Goal: Information Seeking & Learning: Learn about a topic

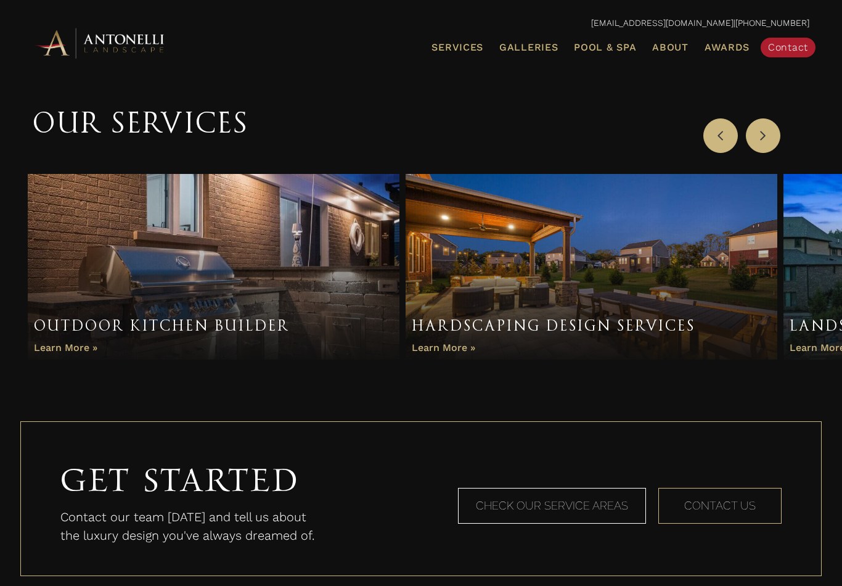
scroll to position [738, 0]
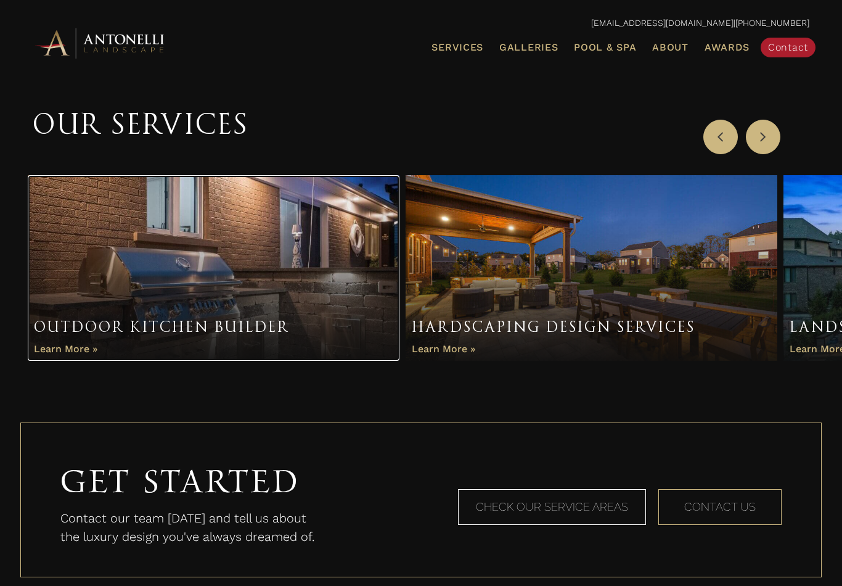
click at [39, 352] on link "Item 1 of 3" at bounding box center [214, 268] width 372 height 186
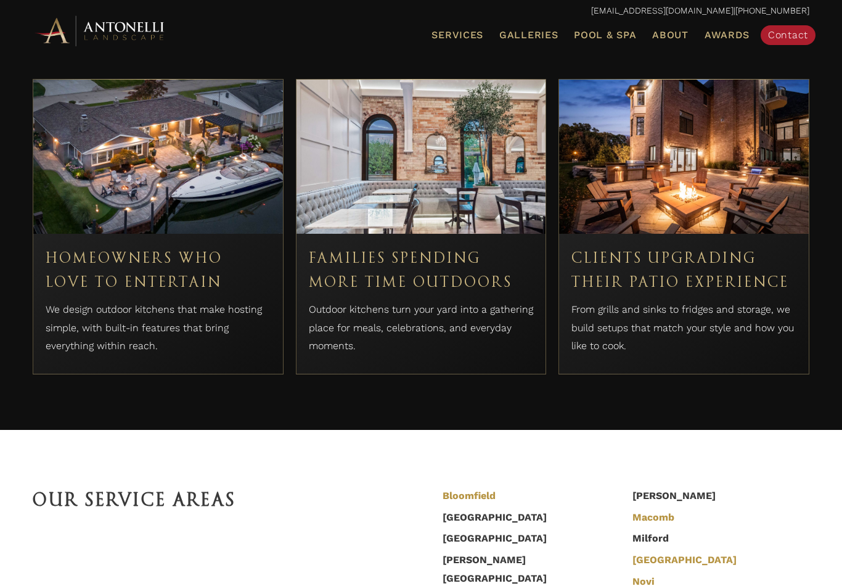
scroll to position [3700, 0]
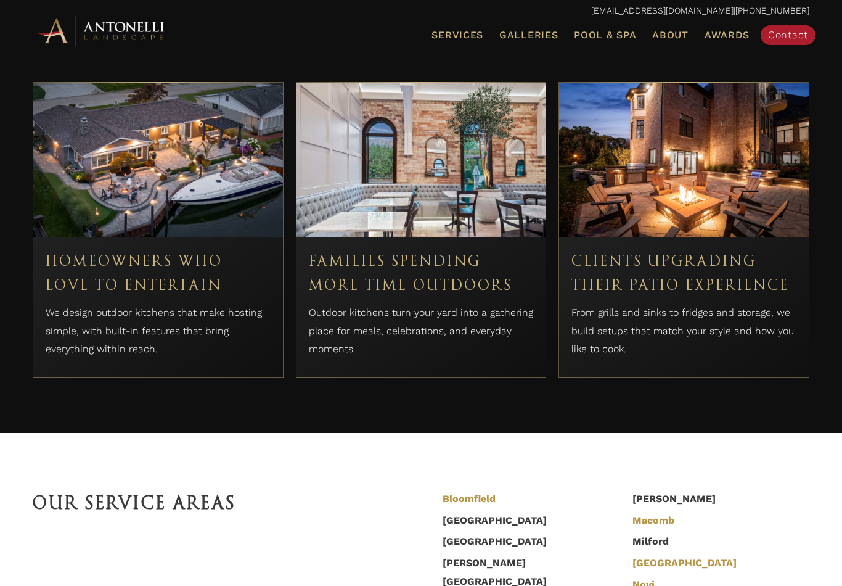
click at [63, 249] on h3 "Homeowners Who Love to Entertain" at bounding box center [158, 273] width 225 height 48
click at [69, 255] on h3 "Homeowners Who Love to Entertain" at bounding box center [158, 273] width 225 height 48
click at [84, 303] on p "We design outdoor kitchens that make hosting simple, with built-in features tha…" at bounding box center [158, 330] width 225 height 55
click at [91, 310] on p "We design outdoor kitchens that make hosting simple, with built-in features tha…" at bounding box center [158, 330] width 225 height 55
click at [473, 303] on p "Outdoor kitchens turn your yard into a gathering place for meals, celebrations,…" at bounding box center [421, 330] width 225 height 55
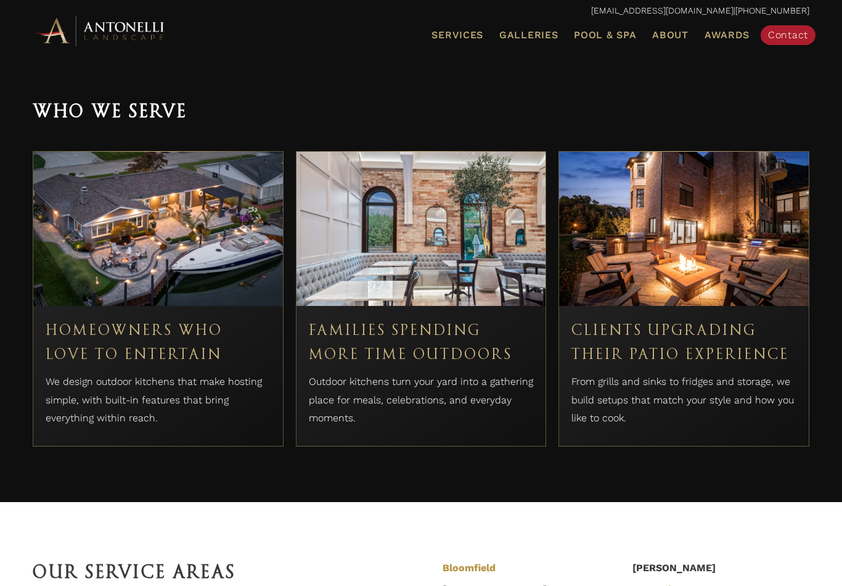
scroll to position [3630, 0]
click at [628, 326] on h3 "Clients Upgrading Their Patio Experience" at bounding box center [683, 343] width 225 height 48
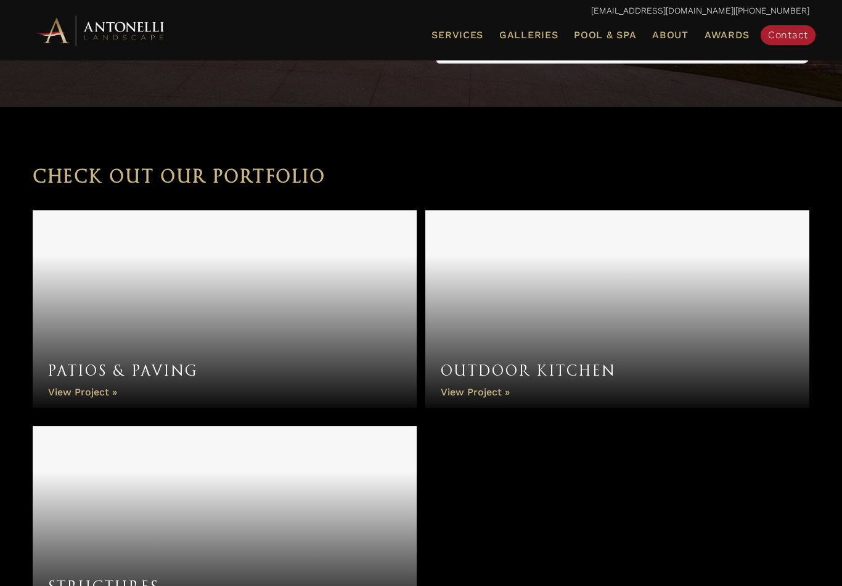
scroll to position [5268, 0]
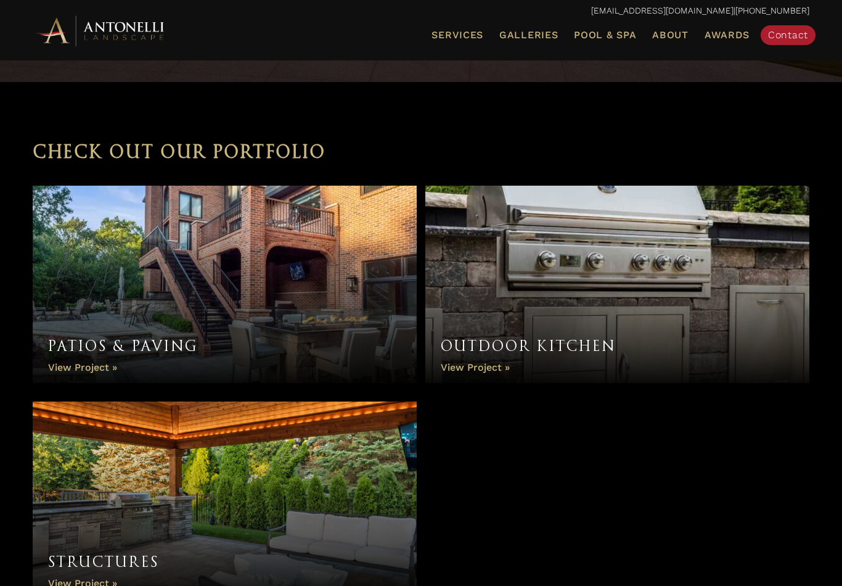
click at [70, 337] on link "Patios & Paving" at bounding box center [225, 284] width 384 height 197
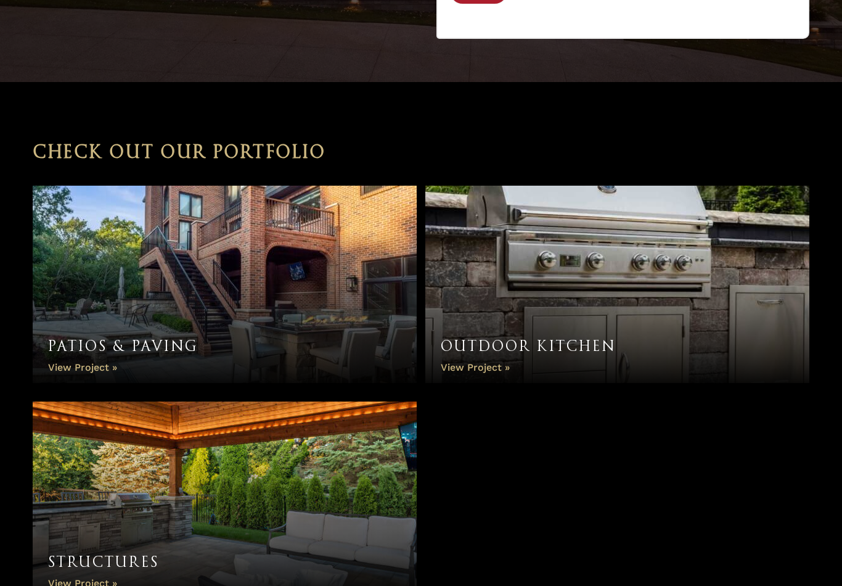
scroll to position [5288, 0]
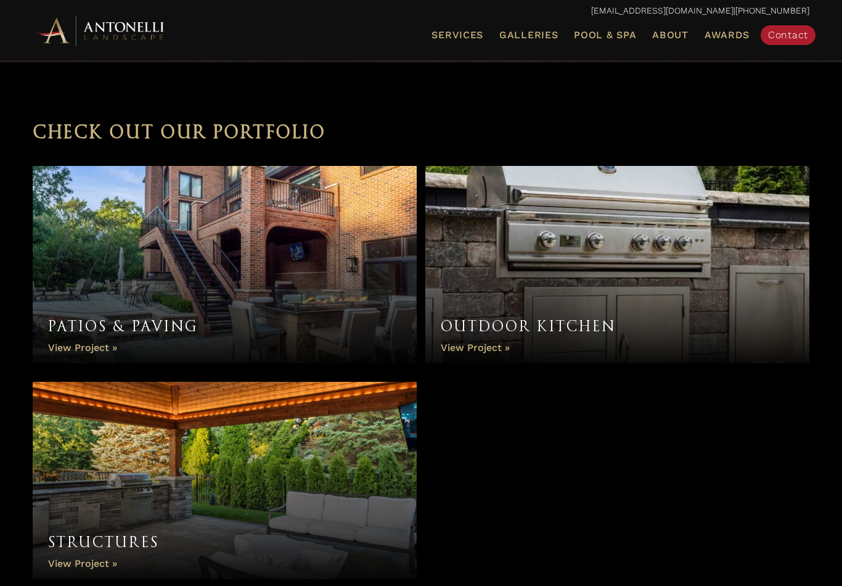
click at [501, 309] on link "Outdoor Kitchen" at bounding box center [617, 264] width 384 height 197
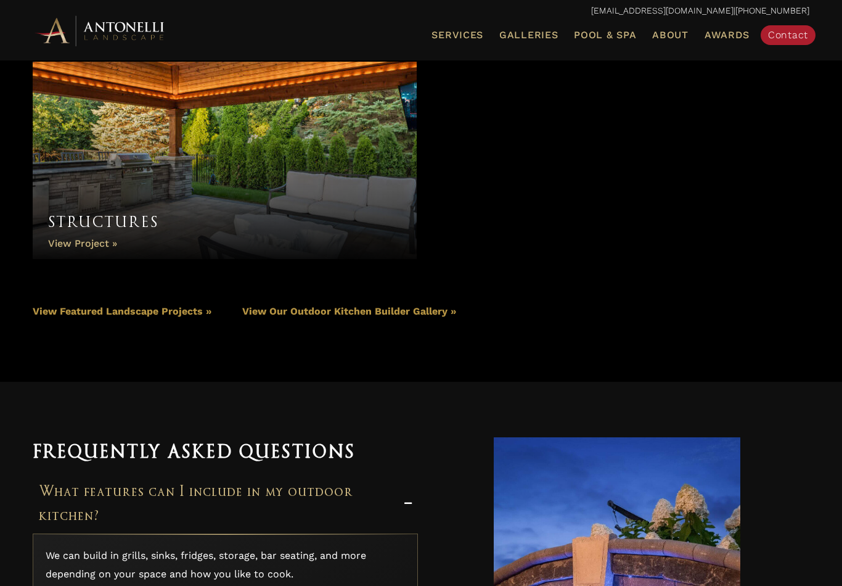
scroll to position [5606, 0]
click at [64, 219] on link "Structures" at bounding box center [225, 161] width 384 height 197
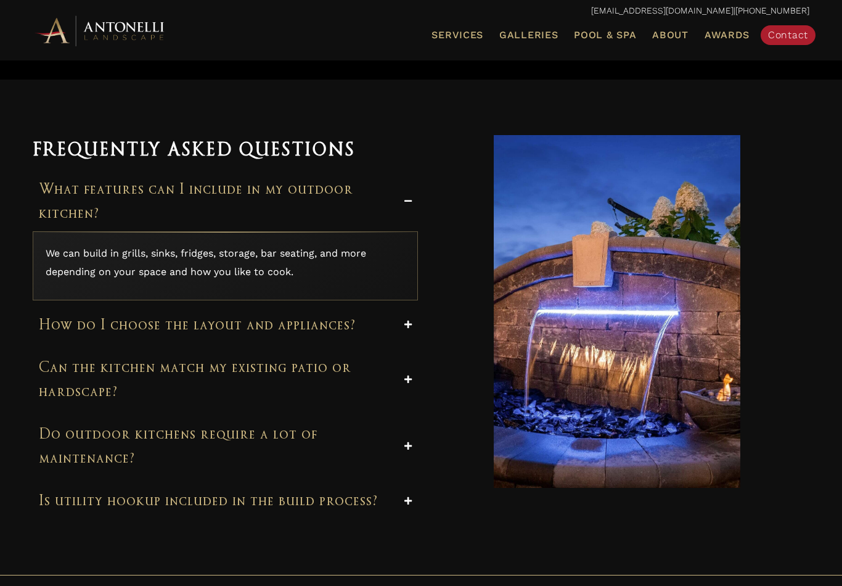
scroll to position [5909, 0]
click at [55, 245] on p "We can build in grills, sinks, fridges, storage, bar seating, and more dependin…" at bounding box center [225, 263] width 359 height 36
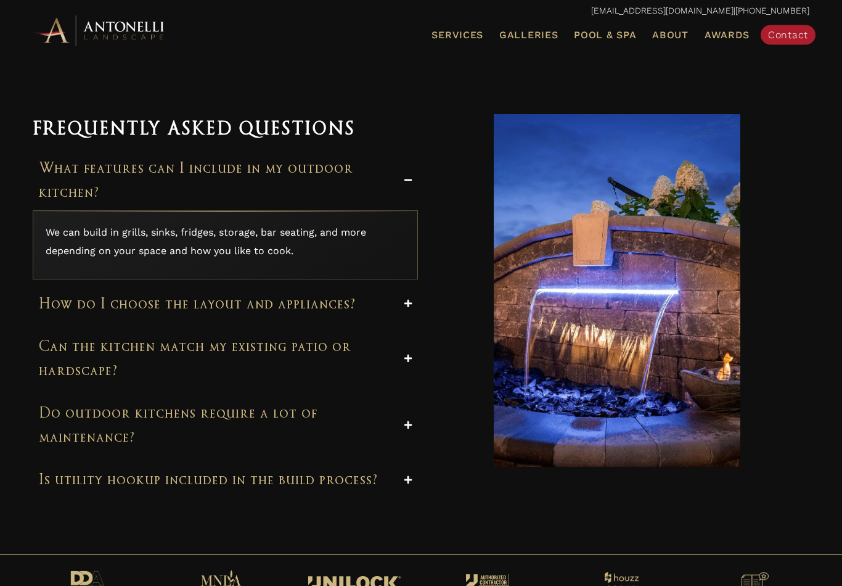
scroll to position [5931, 0]
click at [313, 292] on h3 "How do I choose the layout and appliances?" at bounding box center [217, 304] width 356 height 24
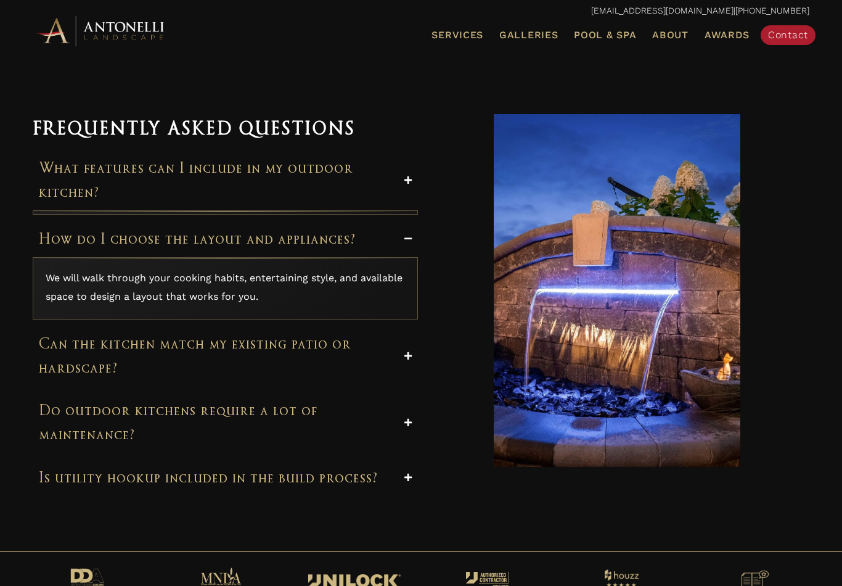
click at [338, 277] on div "We will walk through your cooking habits, entertaining style, and available spa…" at bounding box center [225, 288] width 385 height 62
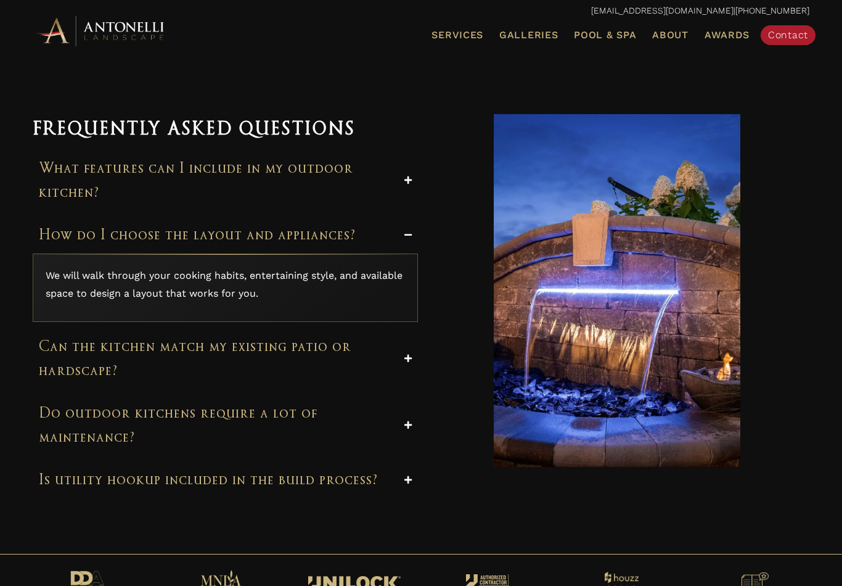
click at [361, 281] on div "We will walk through your cooking habits, entertaining style, and available spa…" at bounding box center [225, 287] width 385 height 68
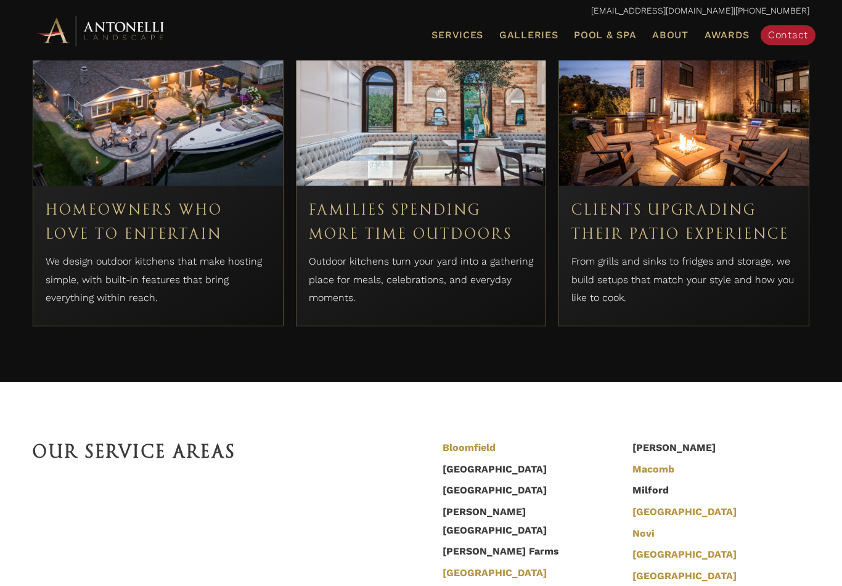
scroll to position [3682, 0]
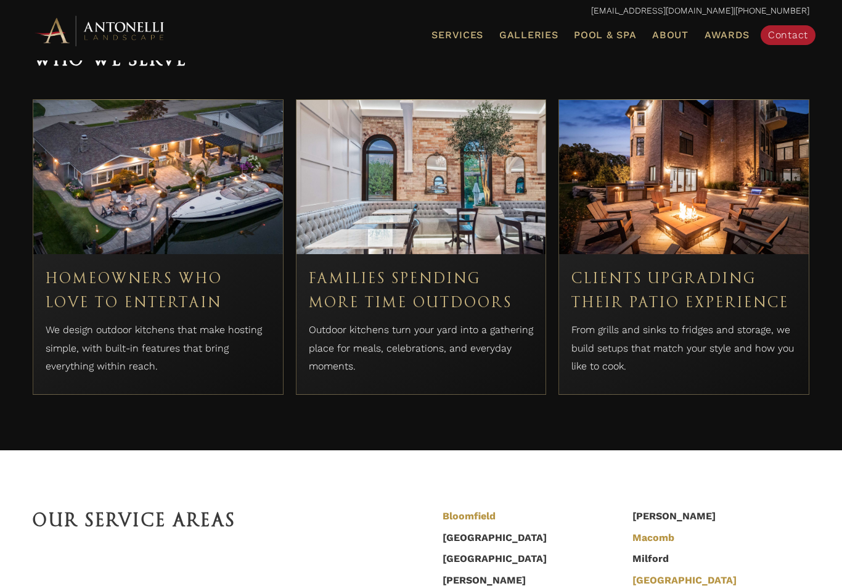
click at [546, 38] on span "Galleries" at bounding box center [528, 35] width 59 height 12
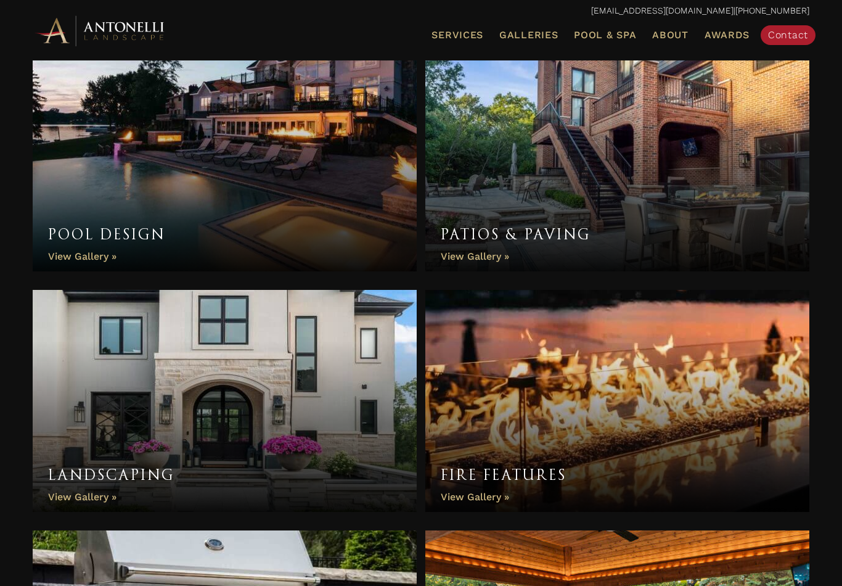
scroll to position [412, 0]
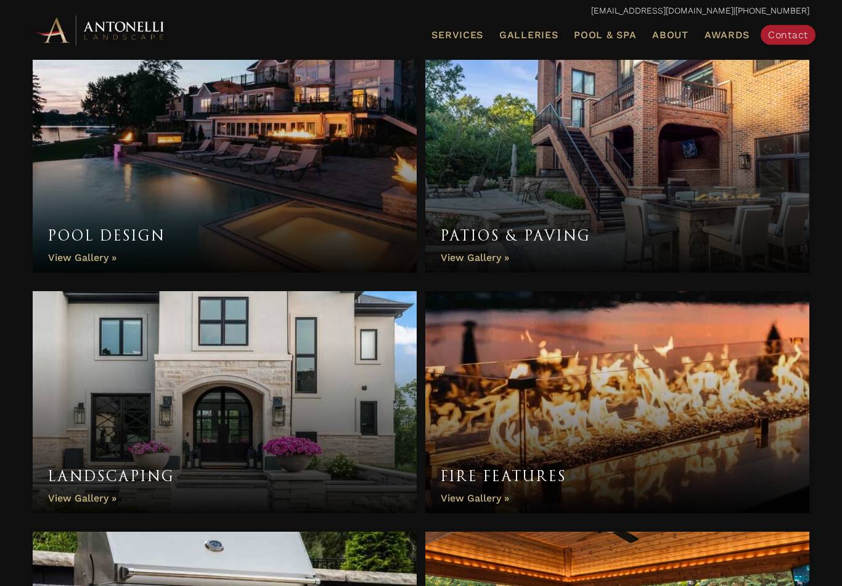
click at [506, 248] on link "Patios & Paving" at bounding box center [617, 162] width 384 height 222
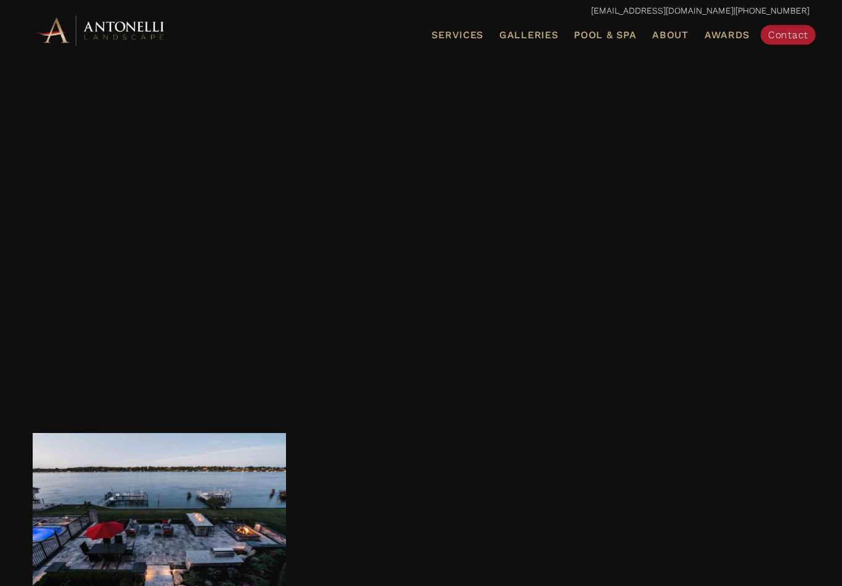
scroll to position [2177, 0]
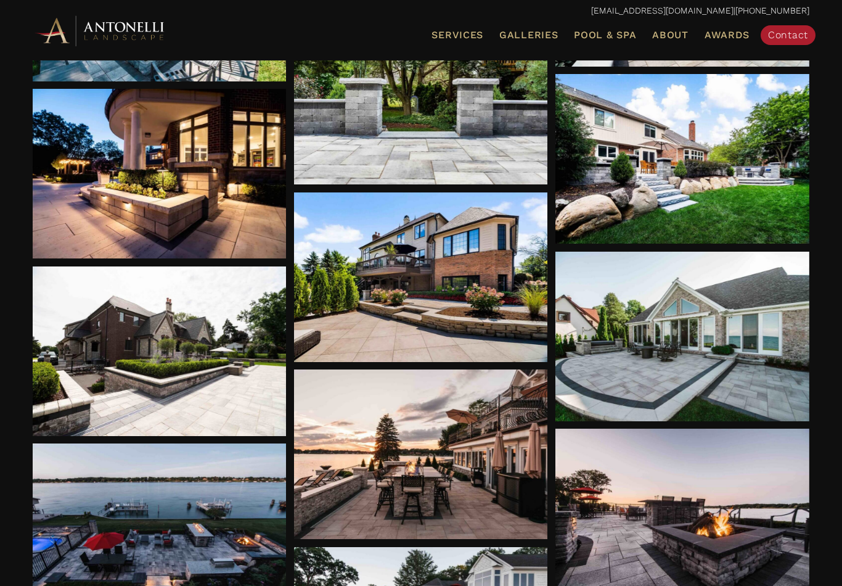
click at [0, 0] on link "Patios & Paving" at bounding box center [0, 0] width 0 height 0
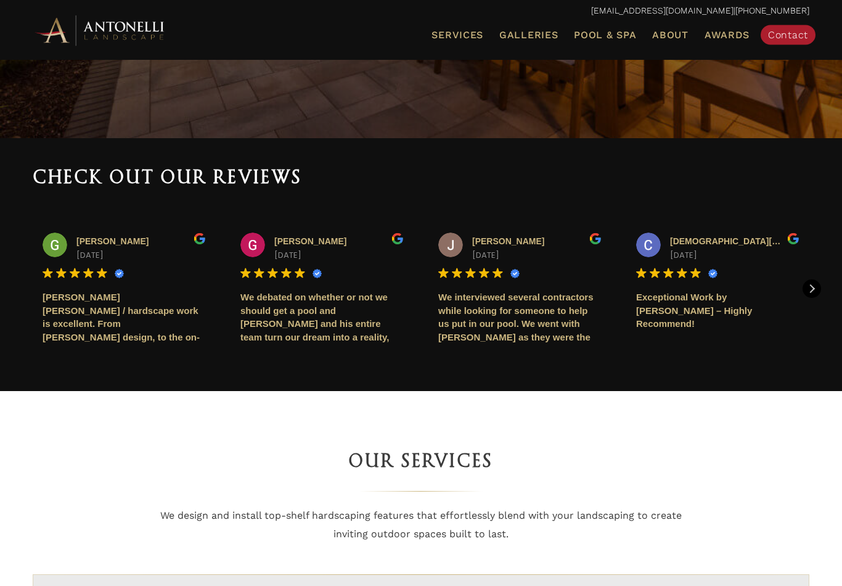
scroll to position [390, 0]
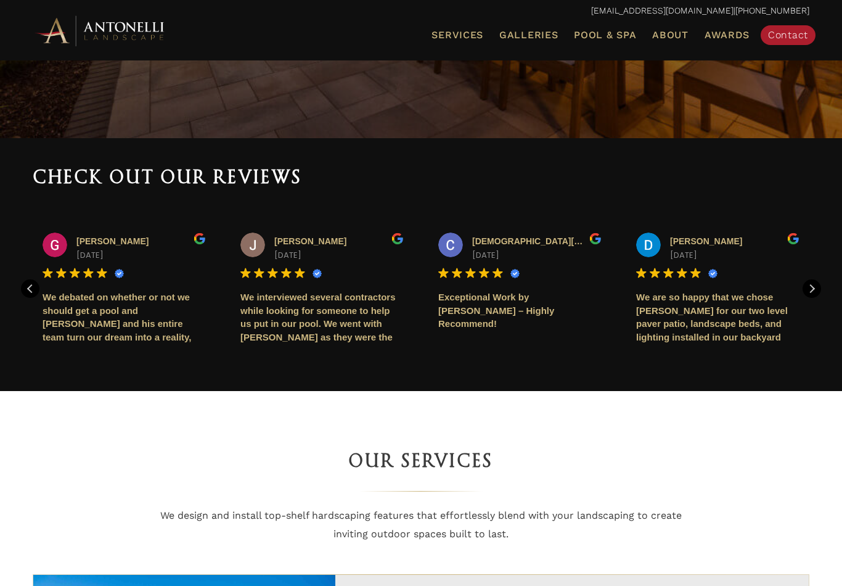
click at [60, 329] on div "We debated on whether or not we should get a pool and Jim and his entire team t…" at bounding box center [124, 317] width 163 height 54
click at [65, 333] on div "We debated on whether or not we should get a pool and Jim and his entire team t…" at bounding box center [124, 317] width 163 height 54
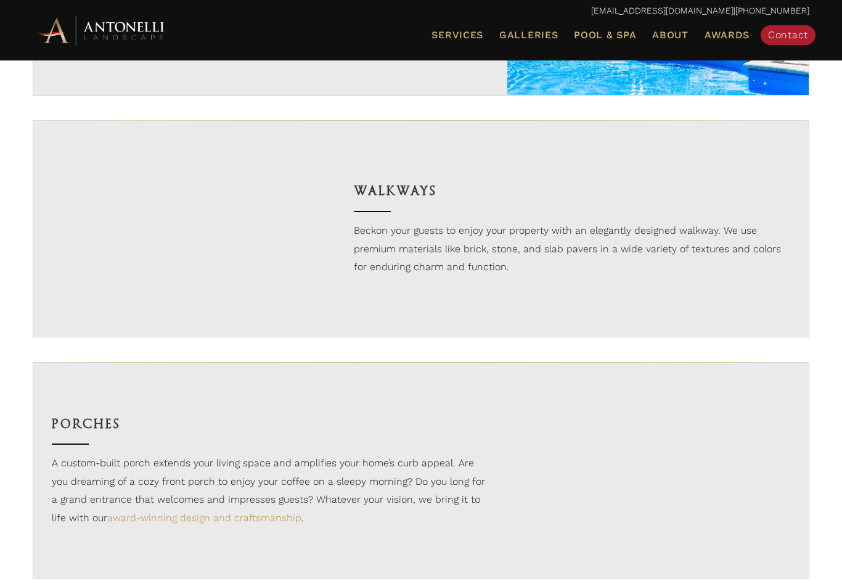
scroll to position [1372, 0]
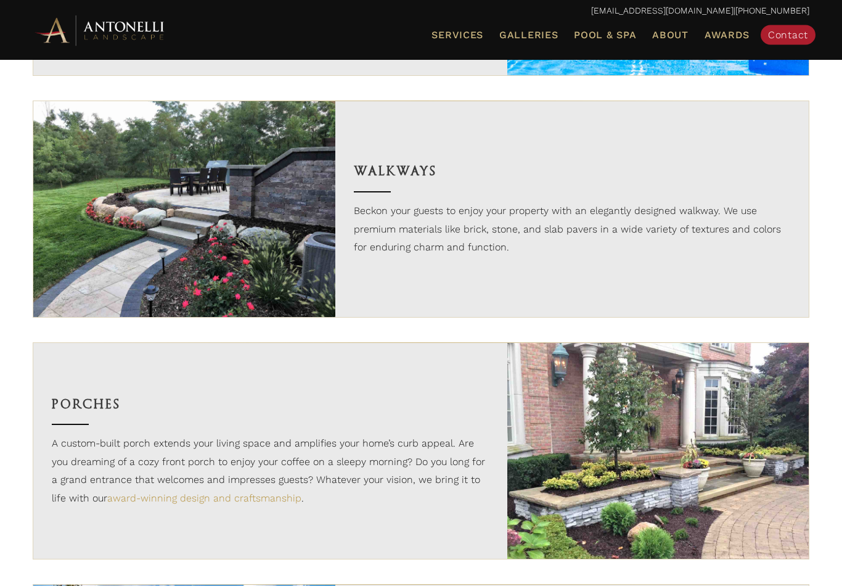
click at [417, 182] on h3 "Walkways" at bounding box center [572, 172] width 437 height 21
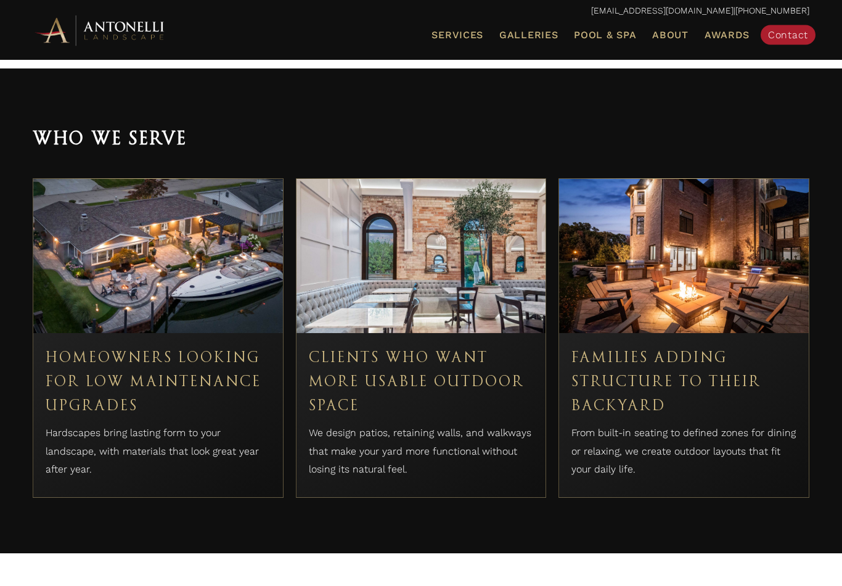
click at [76, 363] on h3 "Homeowners Looking for Low Maintenance Upgrades" at bounding box center [158, 382] width 225 height 73
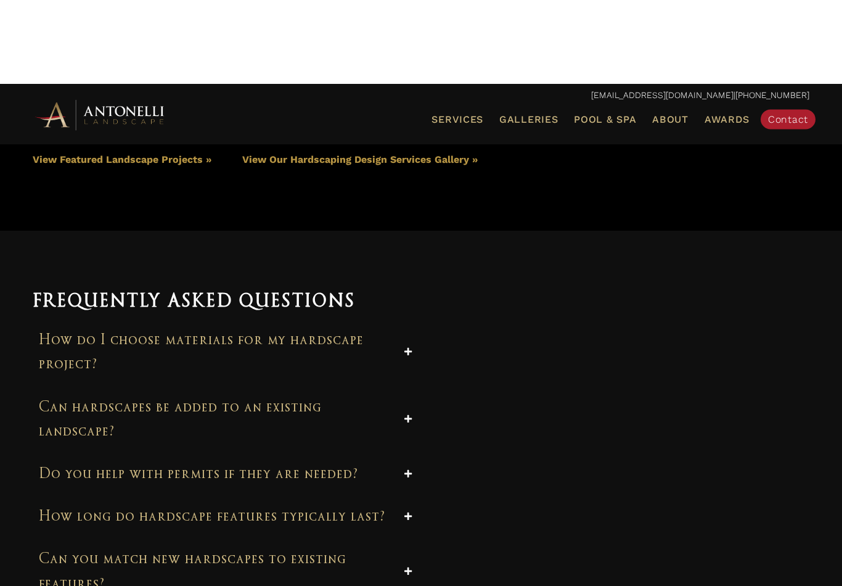
scroll to position [6013, 0]
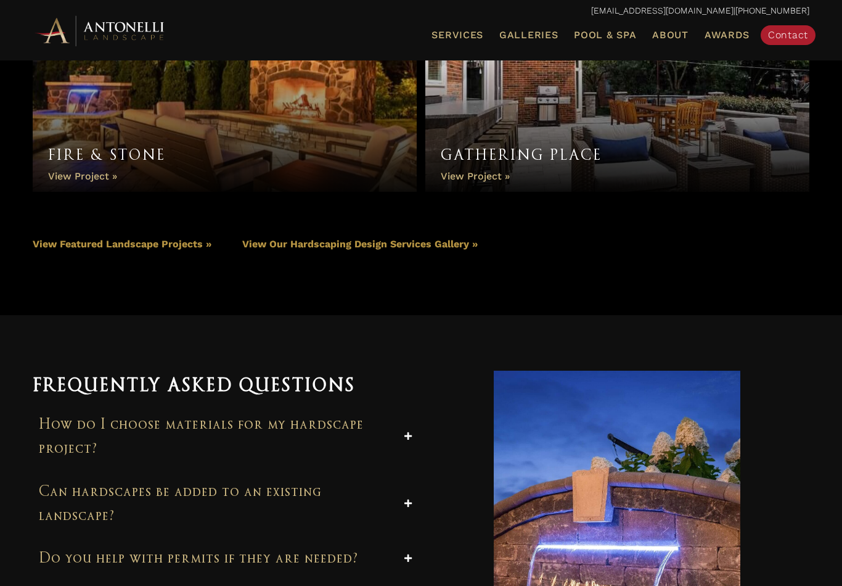
click at [83, 425] on h3 "How do I choose materials for my hardscape project?" at bounding box center [217, 436] width 356 height 48
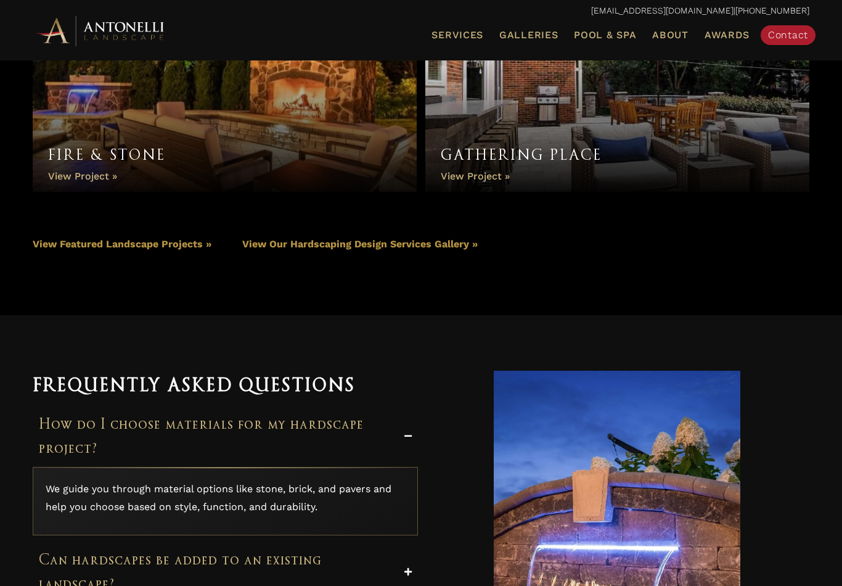
click at [86, 484] on p "We guide you through material options like stone, brick, and pavers and help yo…" at bounding box center [225, 498] width 359 height 36
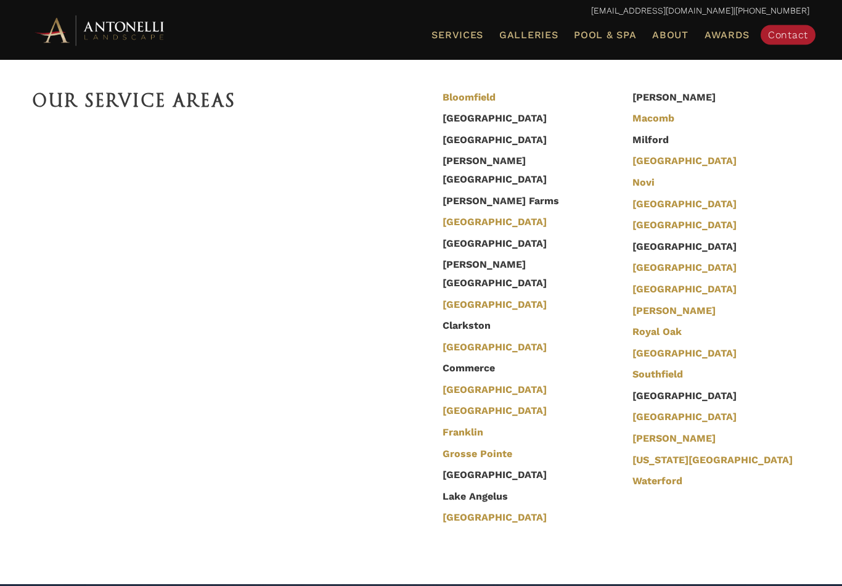
scroll to position [4439, 0]
click at [452, 511] on link "Lake Orion" at bounding box center [495, 518] width 104 height 14
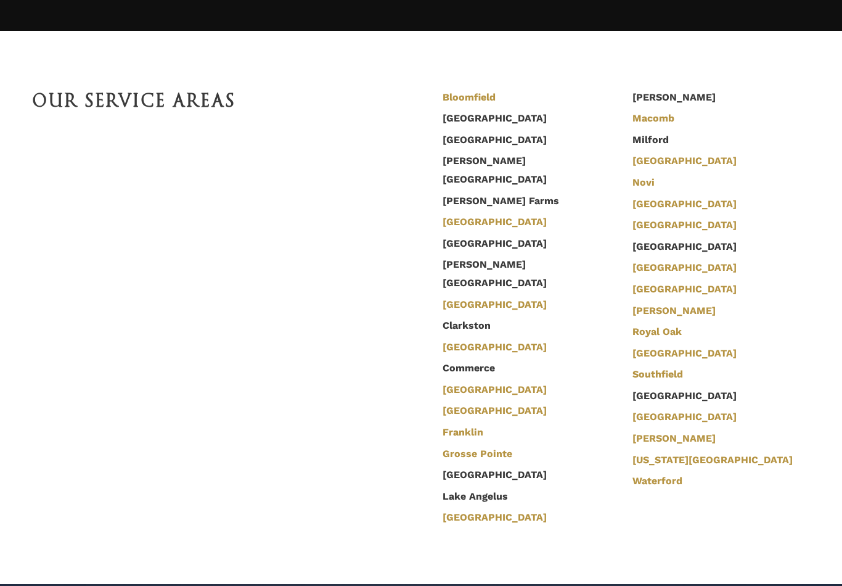
scroll to position [4459, 0]
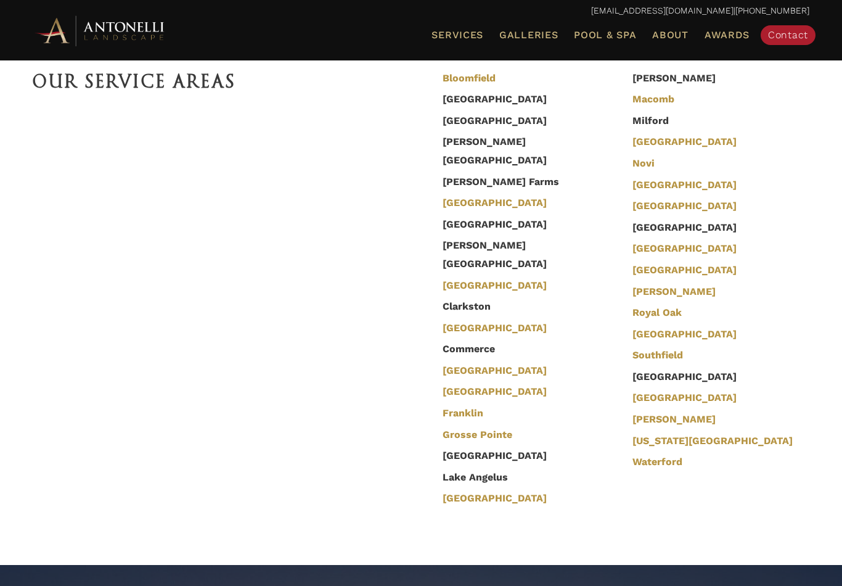
click at [454, 466] on li "Lake Angelus" at bounding box center [528, 477] width 184 height 22
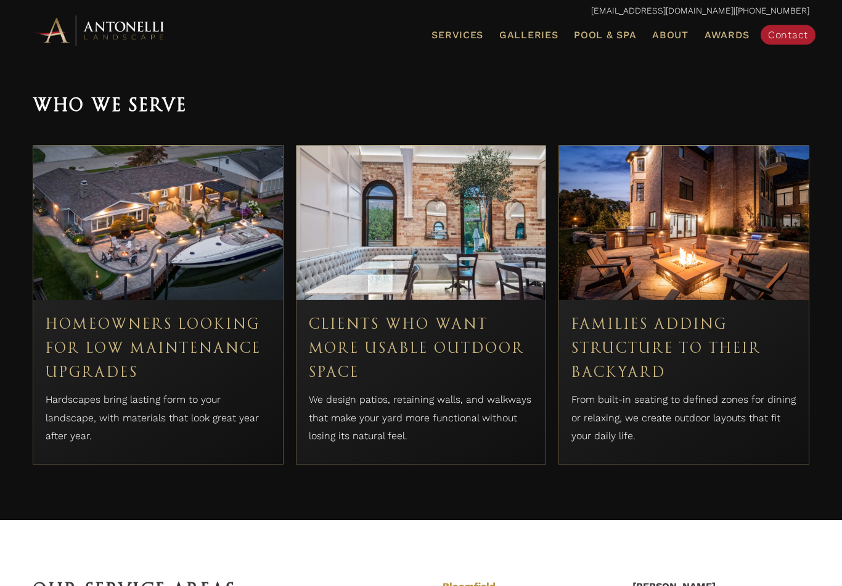
scroll to position [3921, 0]
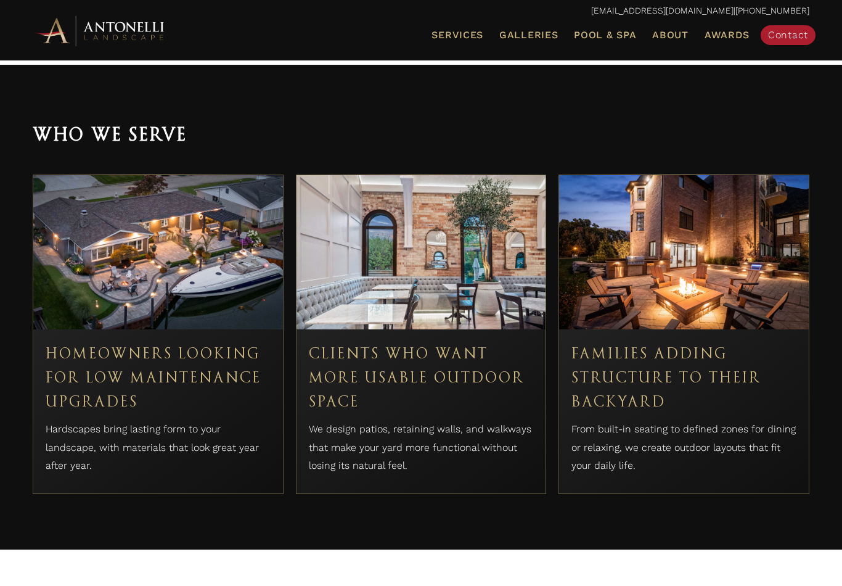
click at [504, 380] on h3 "Clients Who Want More Usable Outdoor Space" at bounding box center [421, 378] width 225 height 73
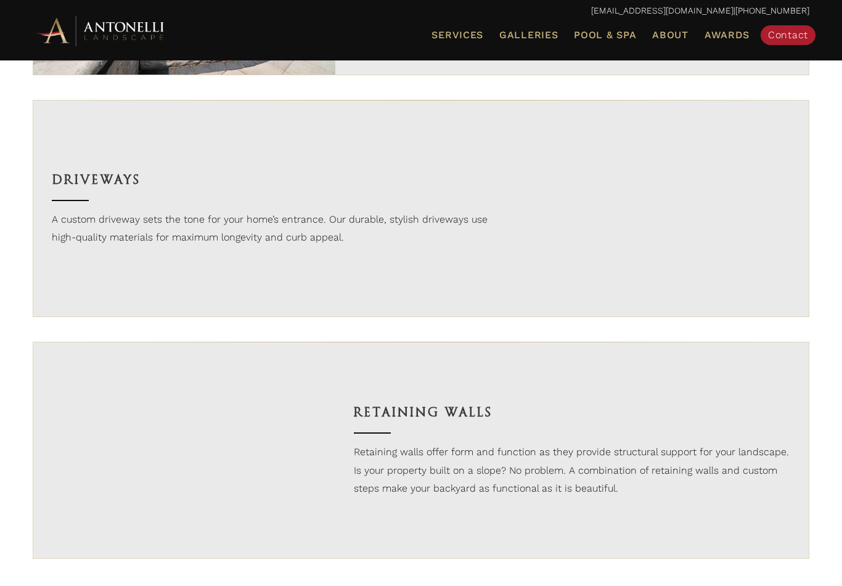
scroll to position [2092, 0]
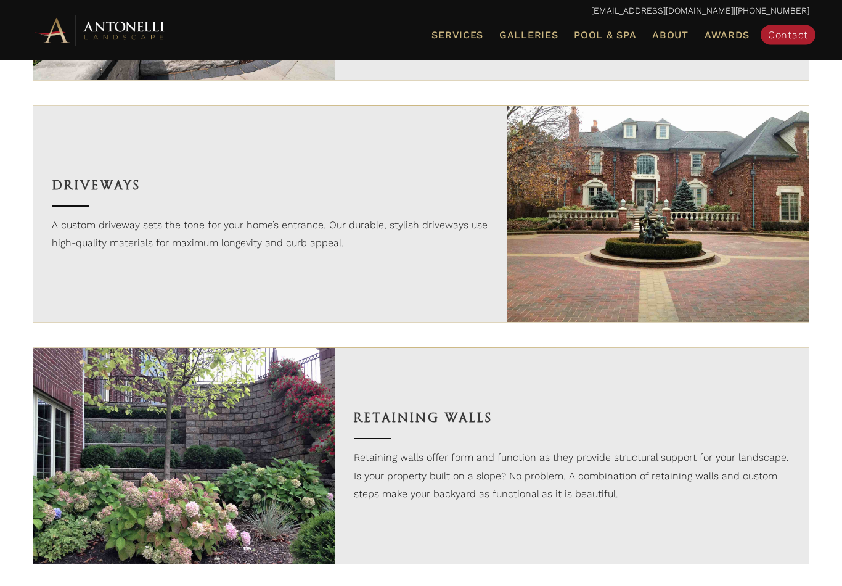
click at [530, 423] on h3 "Retaining Walls" at bounding box center [572, 418] width 437 height 21
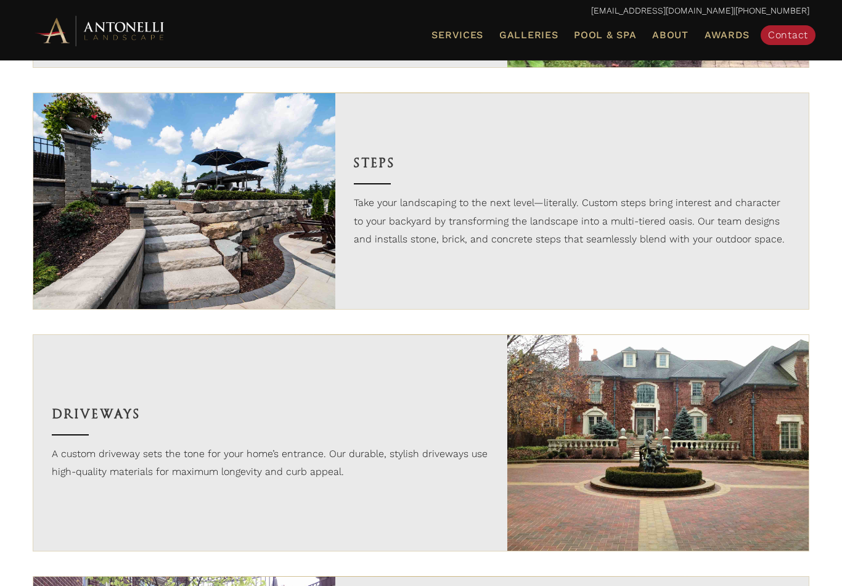
scroll to position [1864, 0]
click at [64, 424] on h3 "Driveways" at bounding box center [270, 413] width 437 height 21
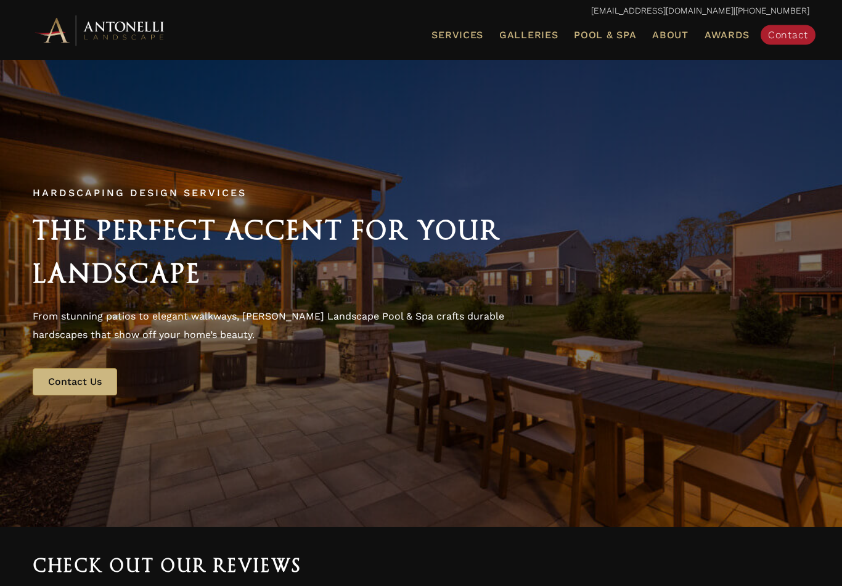
scroll to position [0, 0]
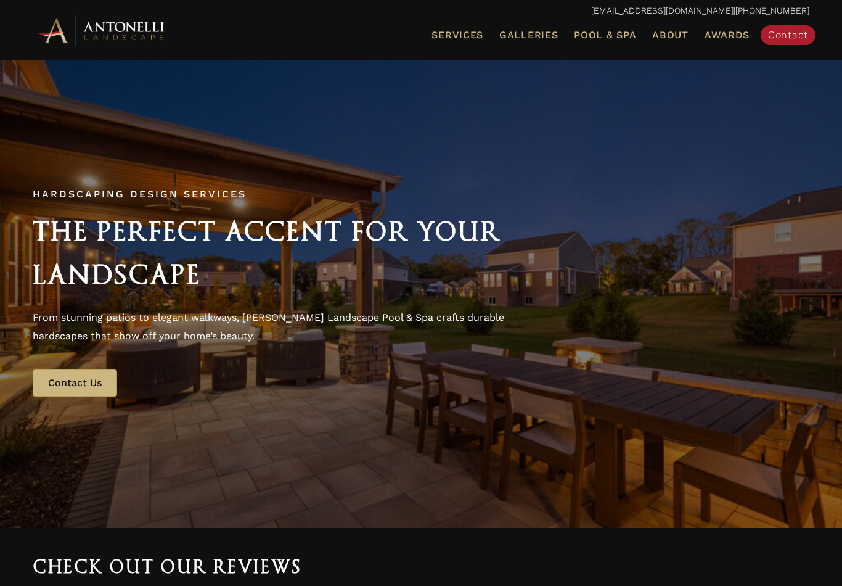
click at [544, 39] on span "Galleries" at bounding box center [528, 35] width 59 height 12
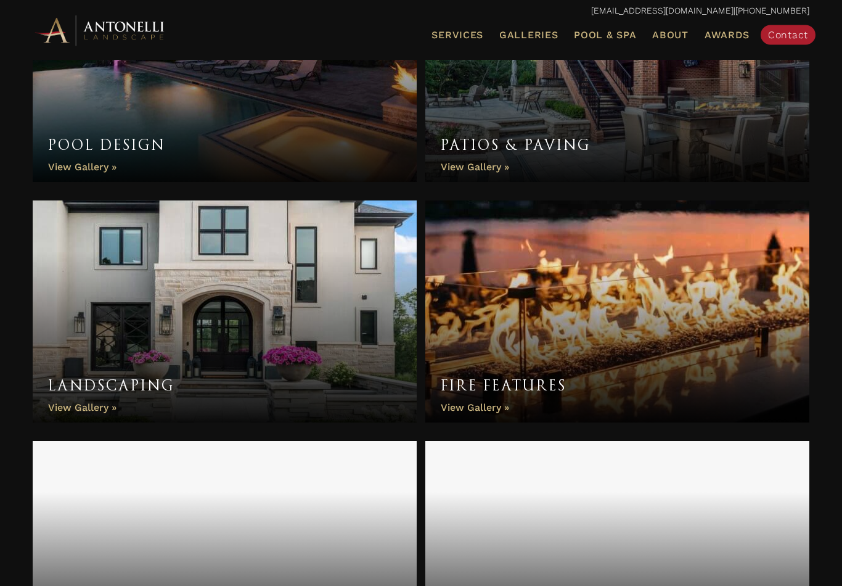
scroll to position [439, 0]
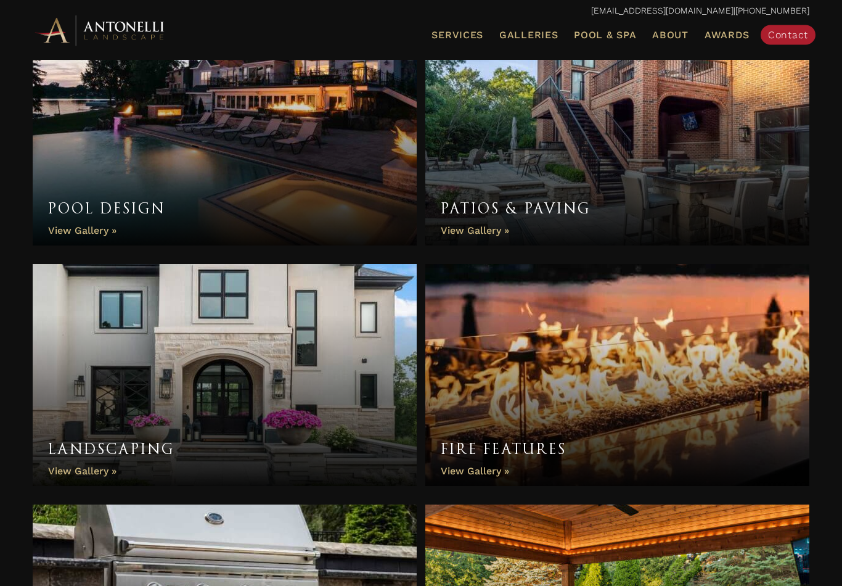
click at [553, 34] on span "Galleries" at bounding box center [528, 35] width 59 height 12
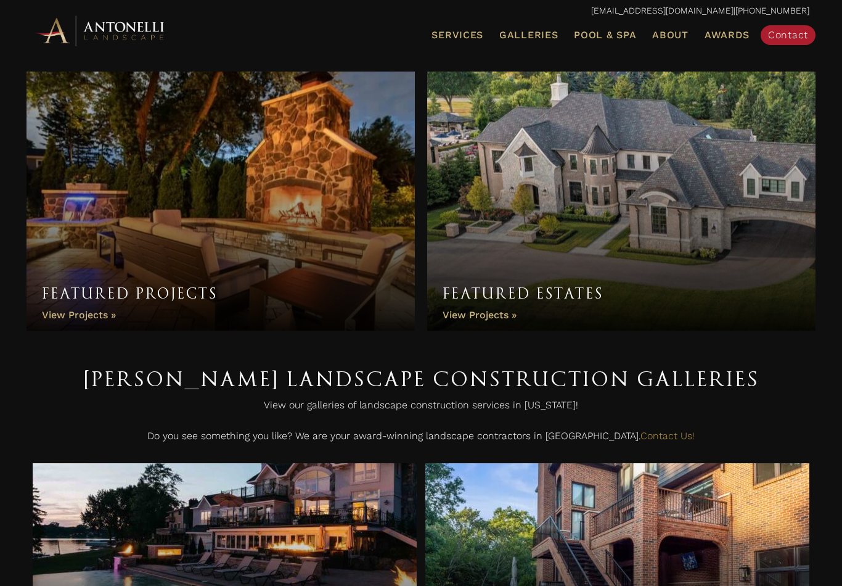
click at [620, 31] on span "Pool & Spa" at bounding box center [605, 35] width 62 height 12
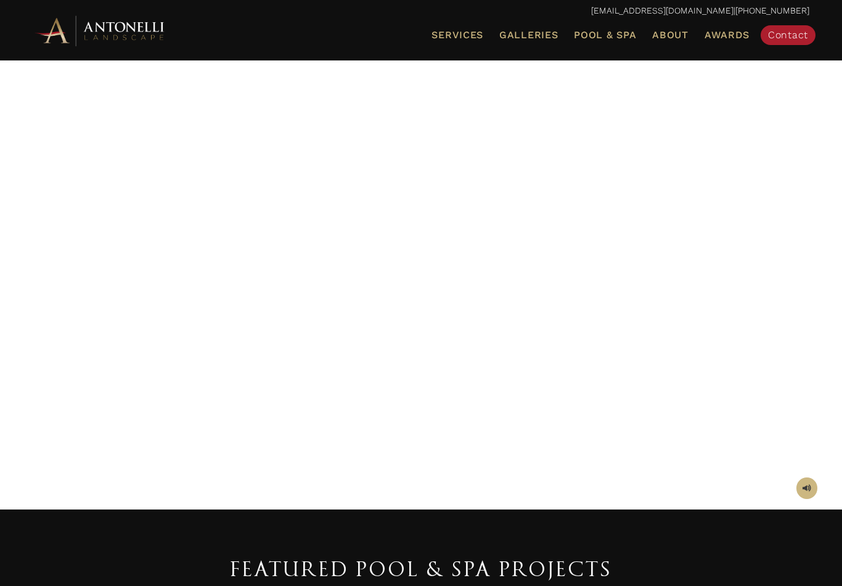
click at [0, 0] on span "Service Areas" at bounding box center [0, 0] width 0 height 0
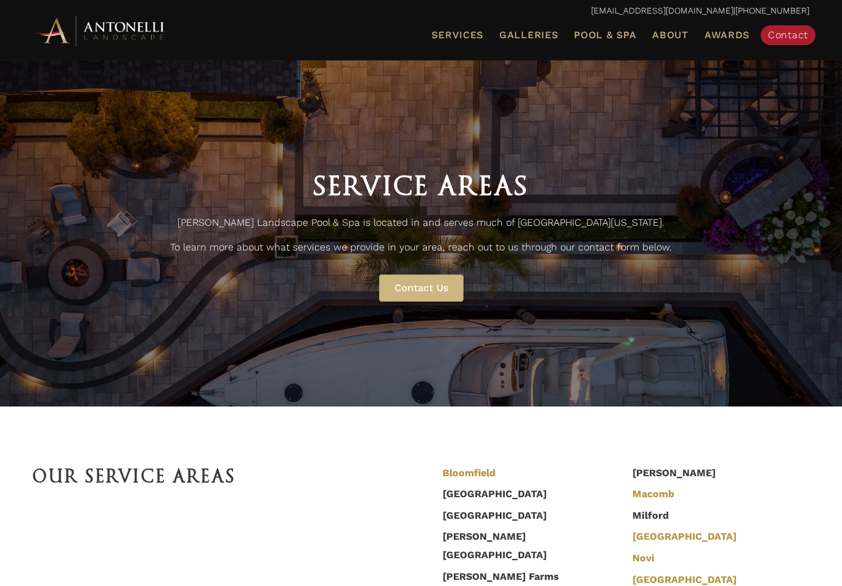
scroll to position [3, 0]
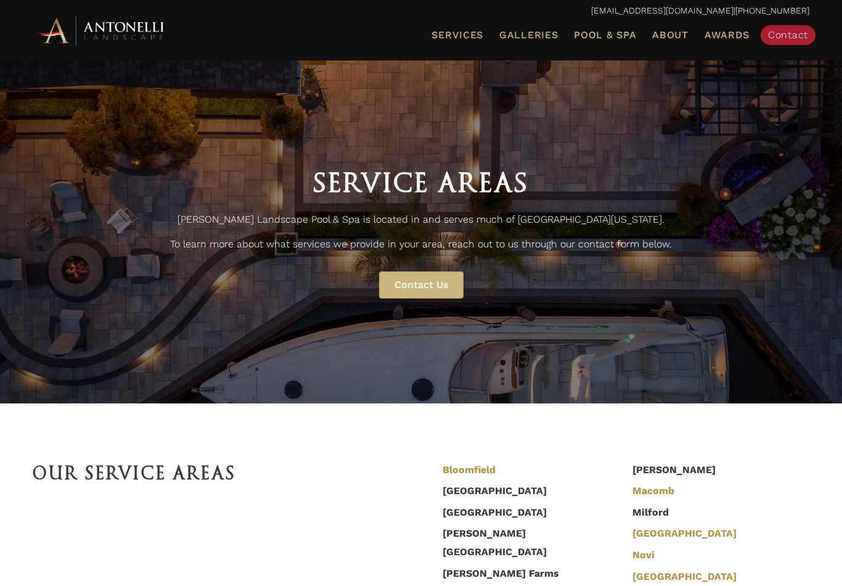
click at [0, 0] on span "Pool Design & Installation" at bounding box center [0, 0] width 0 height 0
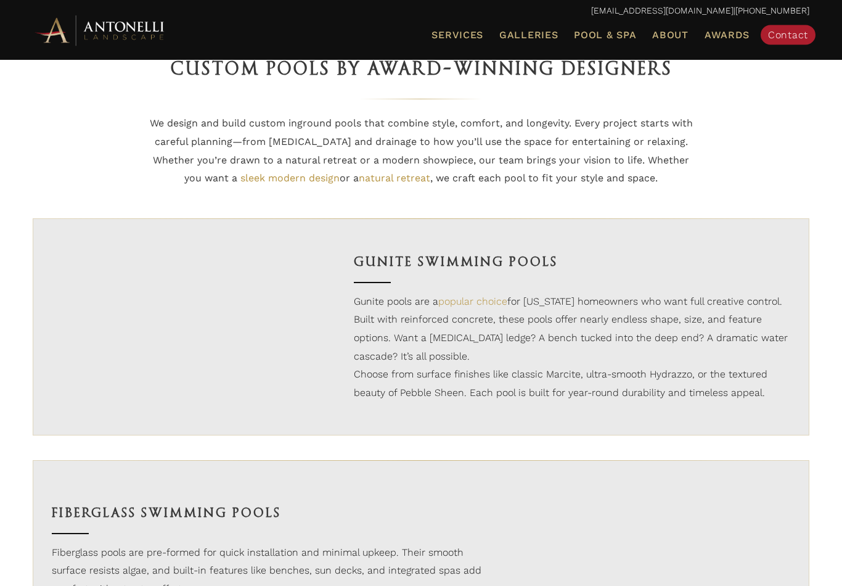
scroll to position [782, 0]
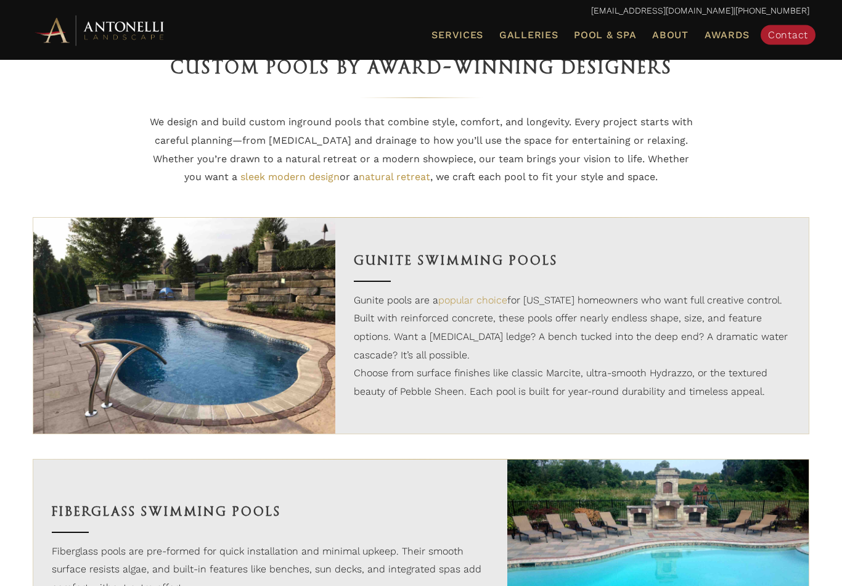
click at [269, 183] on span "sleek modern design" at bounding box center [289, 177] width 99 height 12
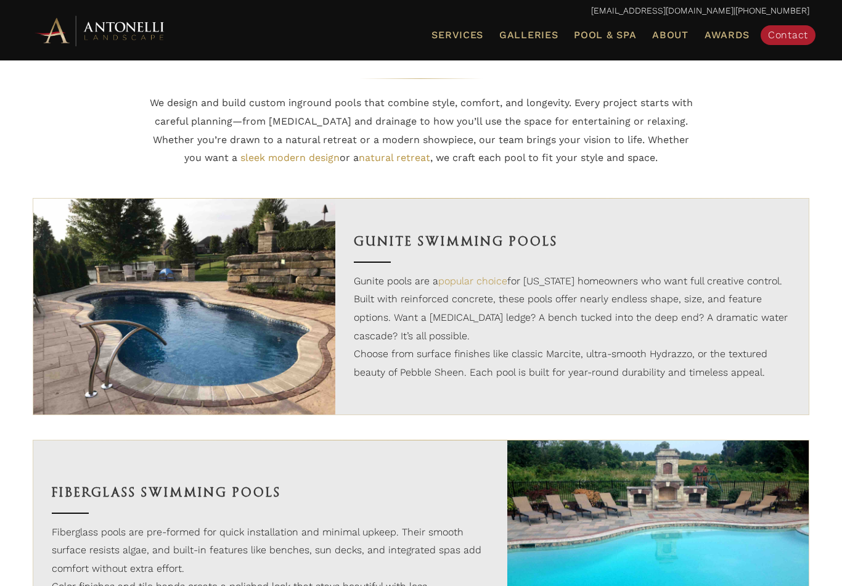
click at [384, 163] on span "natural retreat" at bounding box center [395, 158] width 72 height 12
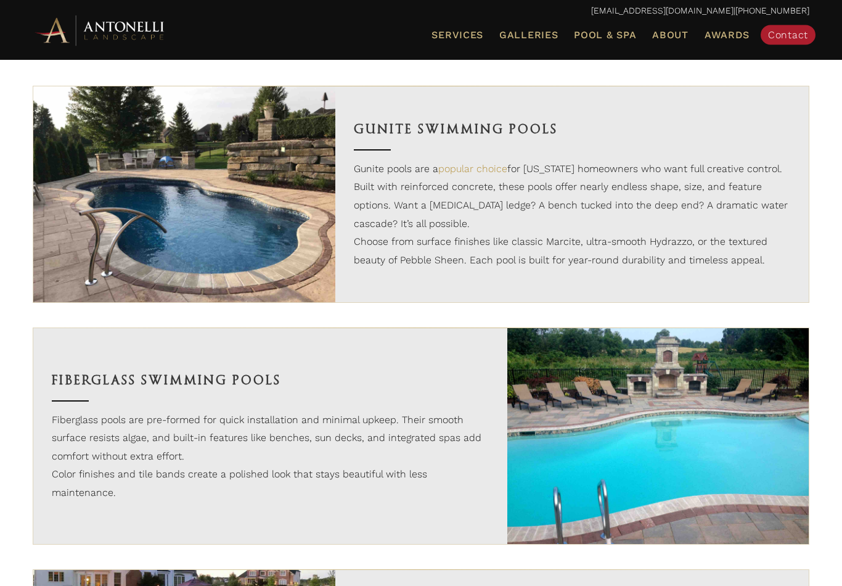
scroll to position [920, 0]
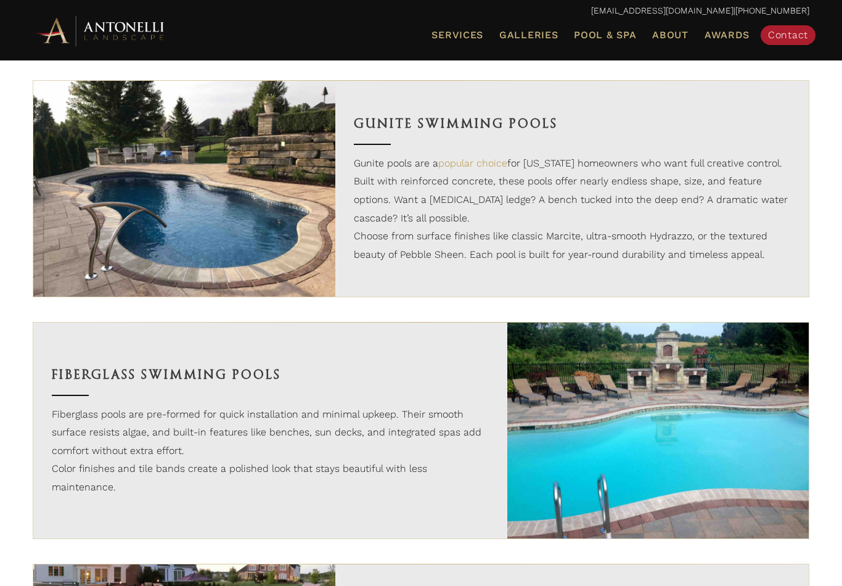
click at [375, 134] on h3 "Gunite Swimming Pools" at bounding box center [572, 123] width 437 height 21
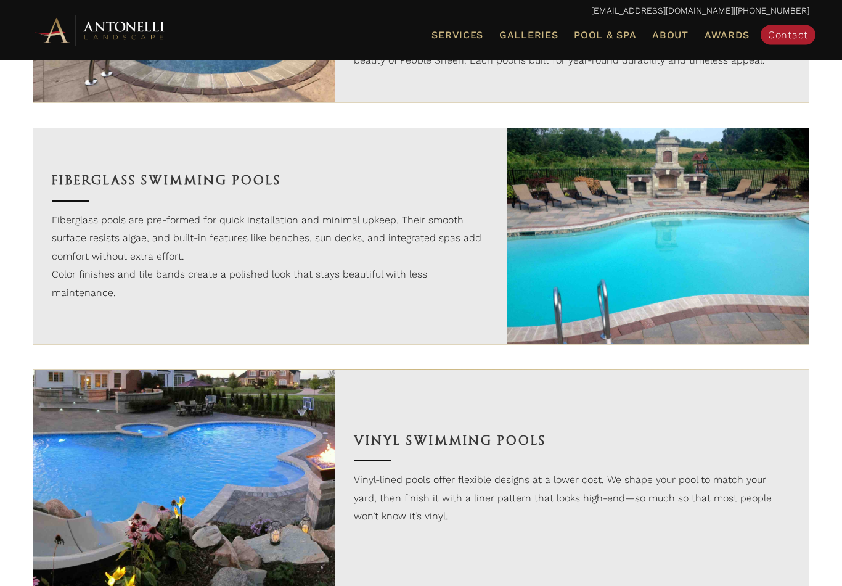
scroll to position [1114, 0]
click at [44, 291] on div "Fiberglass Swimming Pools Fiberglass pools are pre-formed for quick installatio…" at bounding box center [270, 236] width 474 height 216
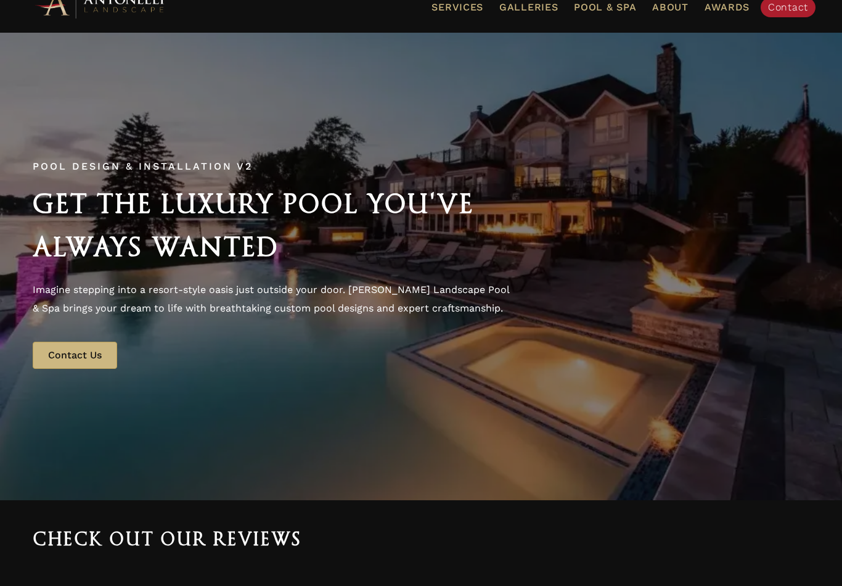
scroll to position [0, 0]
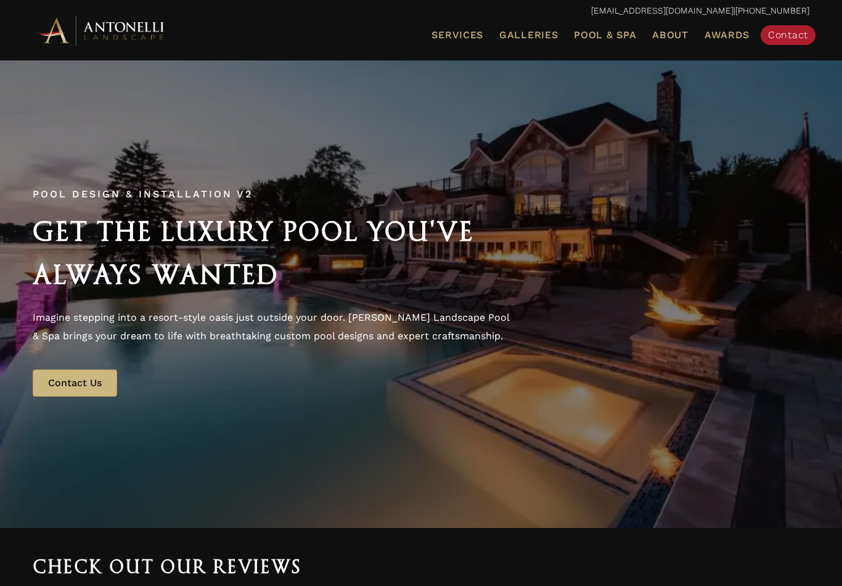
click at [0, 0] on span "Pool Design & Installation" at bounding box center [0, 0] width 0 height 0
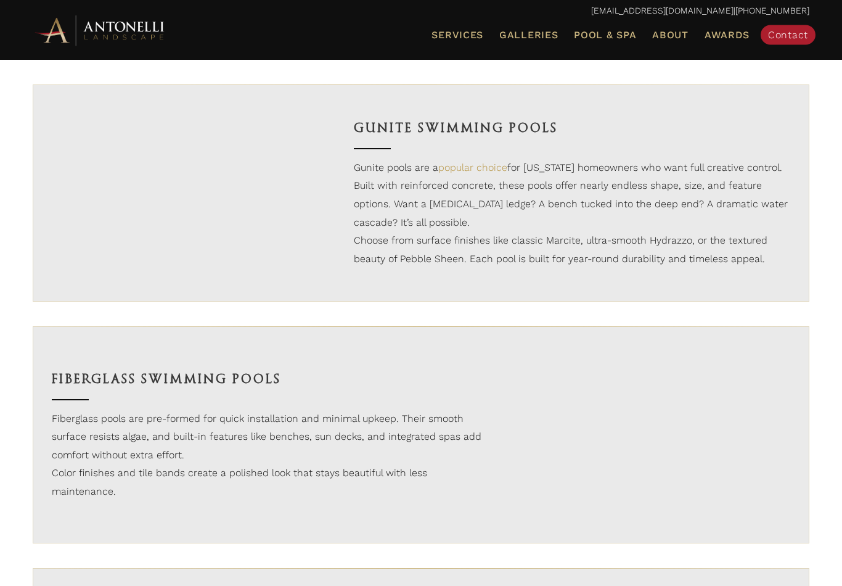
scroll to position [916, 0]
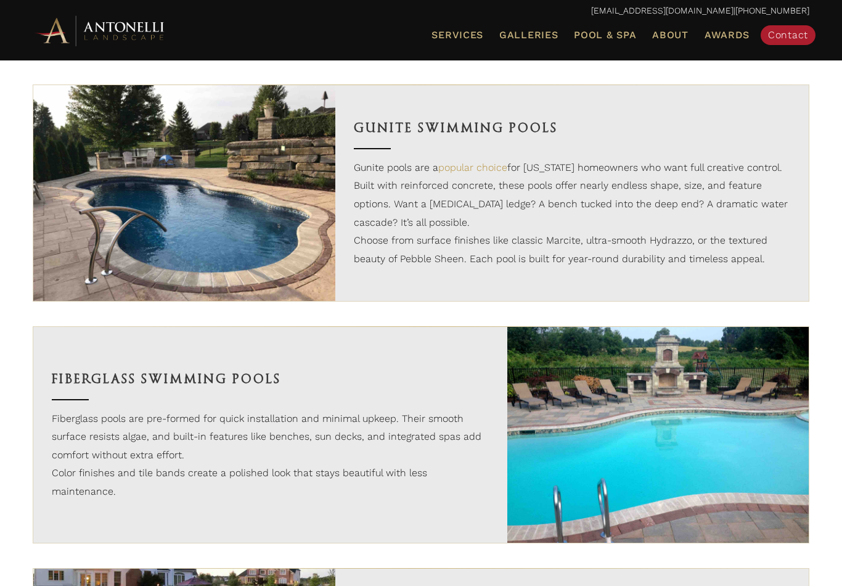
click at [454, 173] on link "popular choice" at bounding box center [472, 168] width 69 height 12
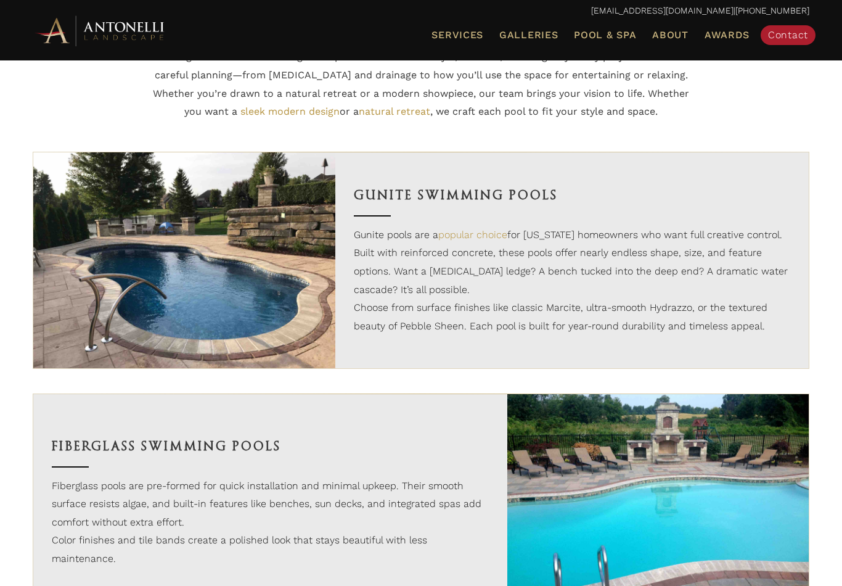
scroll to position [849, 0]
click at [479, 240] on link "popular choice" at bounding box center [472, 234] width 69 height 12
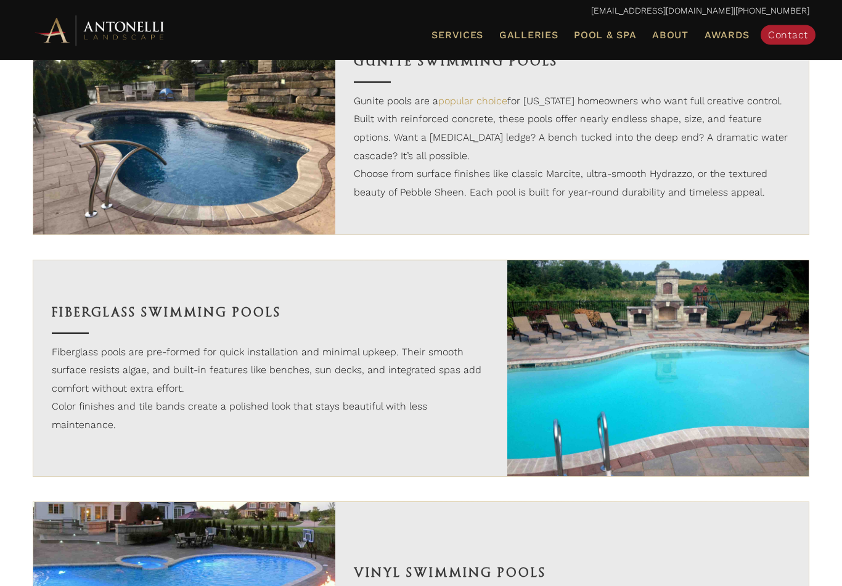
scroll to position [982, 0]
click at [631, 37] on span "Pool & Spa" at bounding box center [605, 35] width 62 height 12
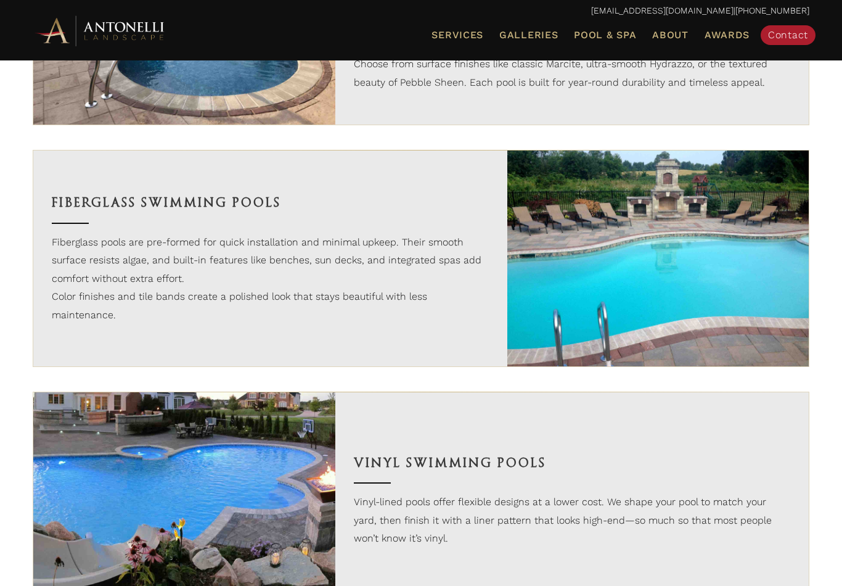
scroll to position [1091, 0]
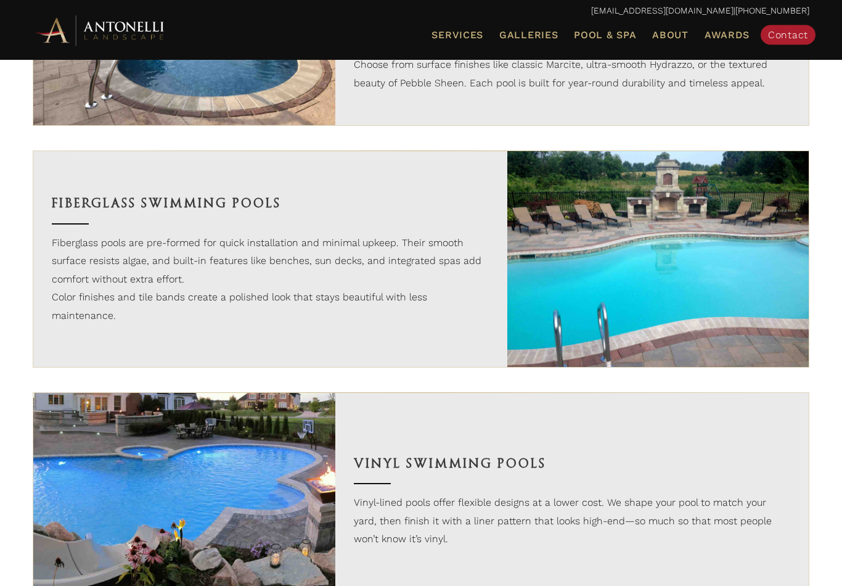
click at [552, 30] on span "Galleries" at bounding box center [528, 35] width 59 height 12
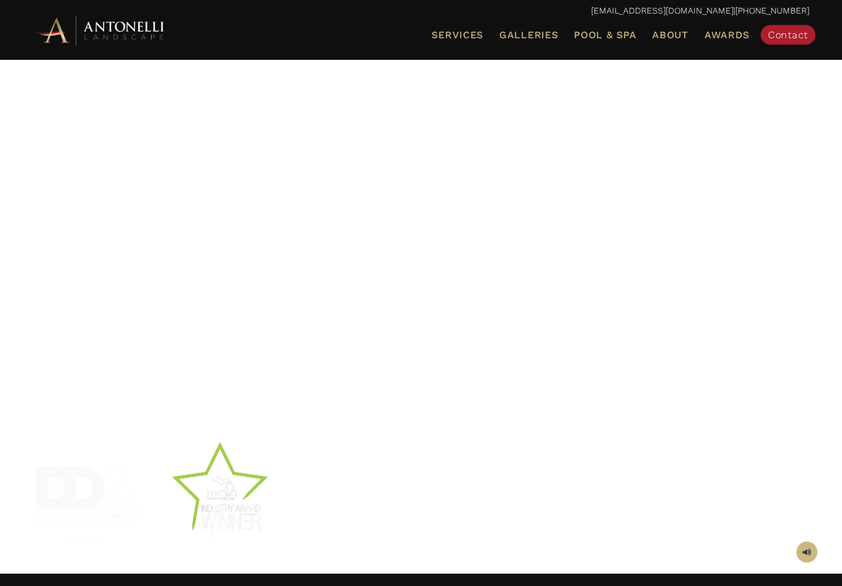
scroll to position [40, 0]
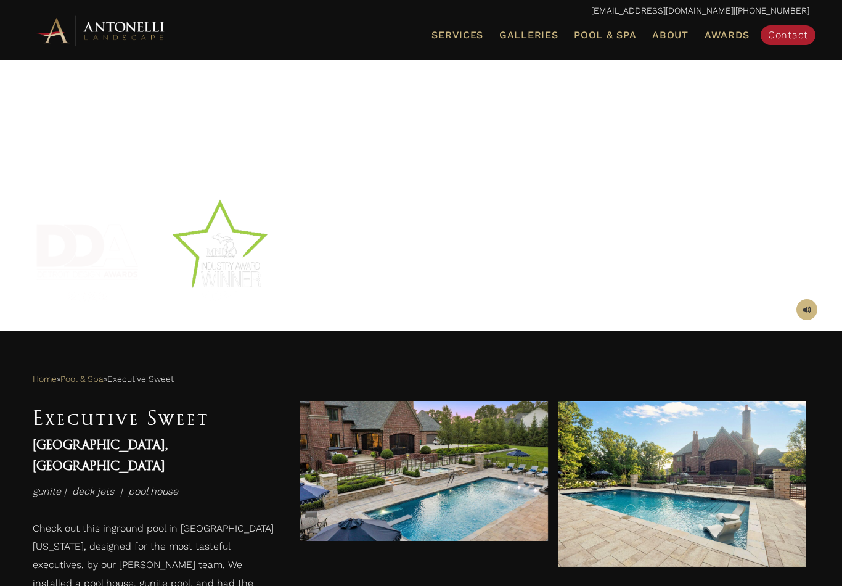
scroll to position [259, 0]
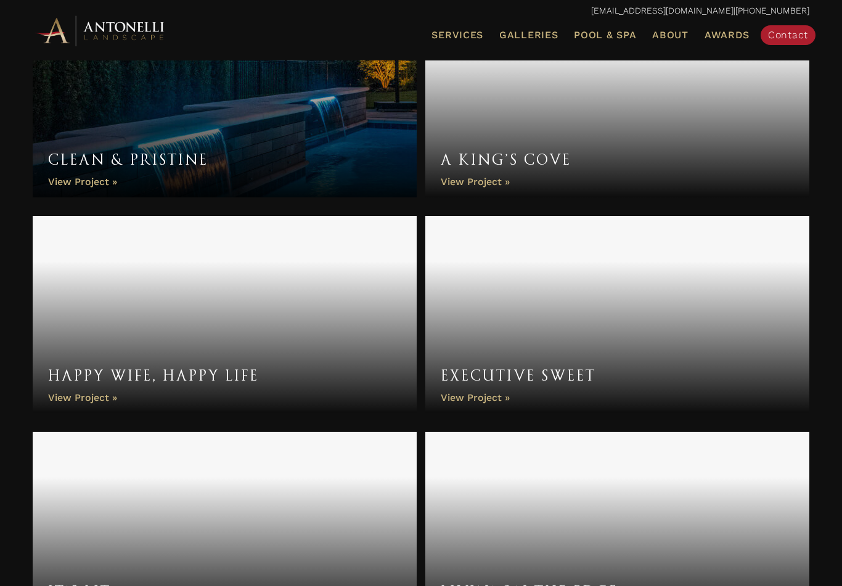
scroll to position [1559, 0]
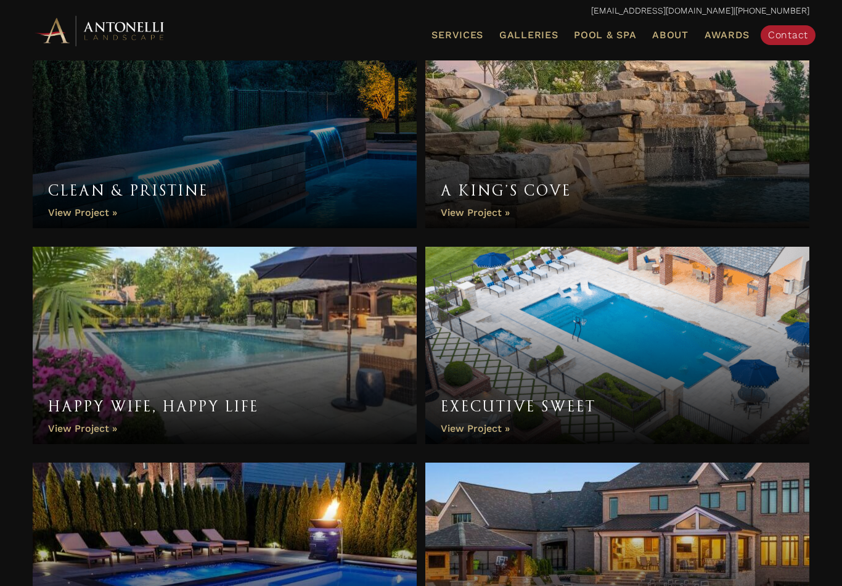
click at [593, 27] on link "Pool & Spa" at bounding box center [605, 35] width 72 height 16
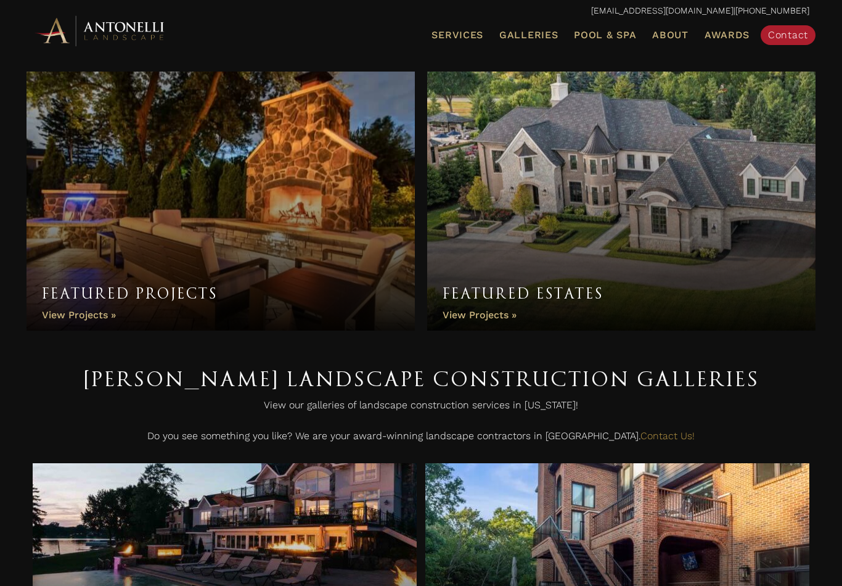
click at [623, 35] on span "Pool & Spa" at bounding box center [605, 35] width 62 height 12
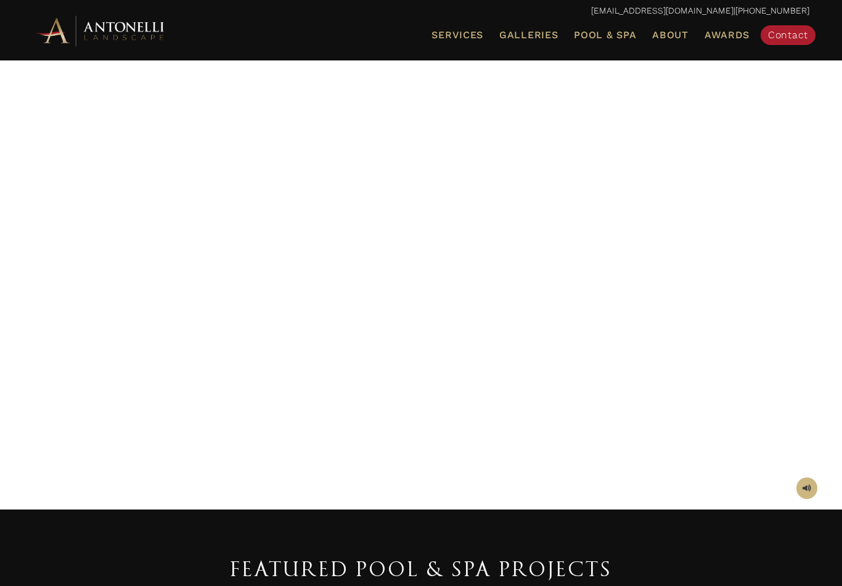
click at [543, 34] on span "Galleries" at bounding box center [528, 35] width 59 height 12
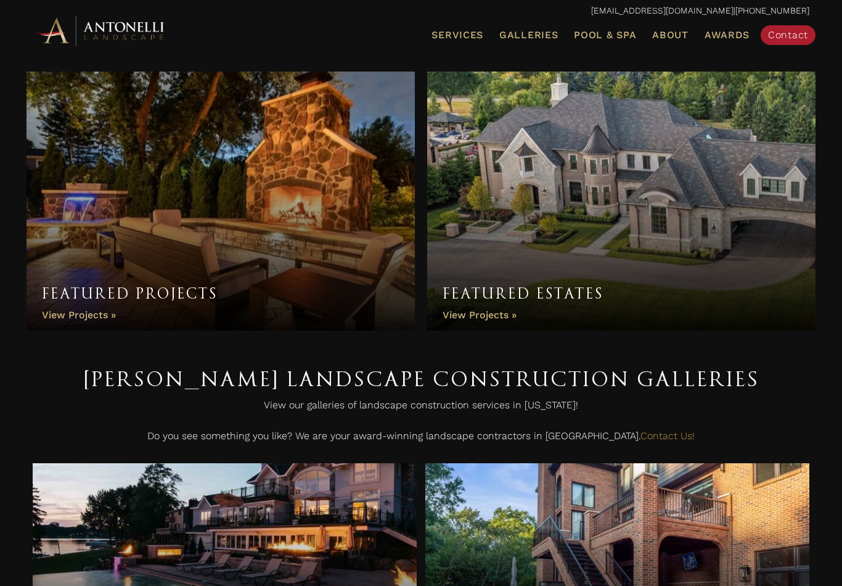
click at [0, 0] on span "Pool Design & Installation" at bounding box center [0, 0] width 0 height 0
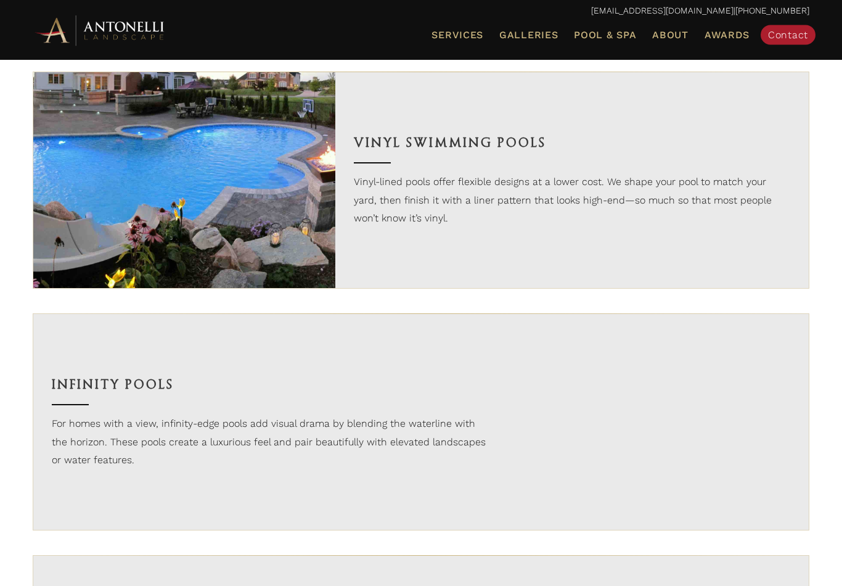
scroll to position [1412, 0]
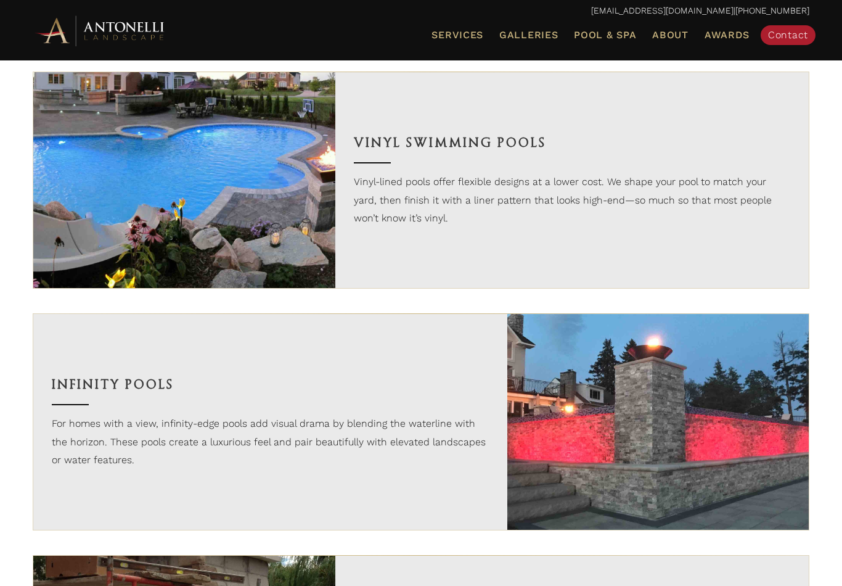
click at [558, 39] on span "Galleries" at bounding box center [528, 35] width 59 height 12
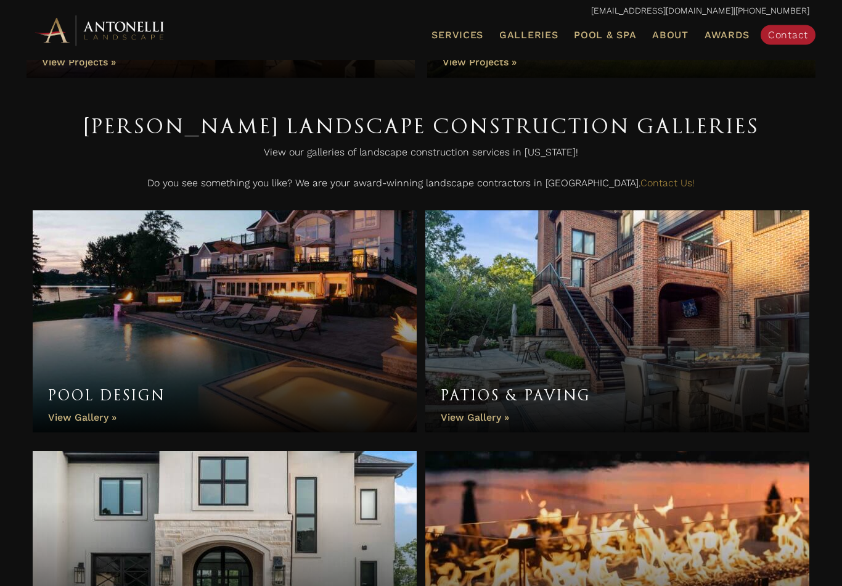
scroll to position [251, 0]
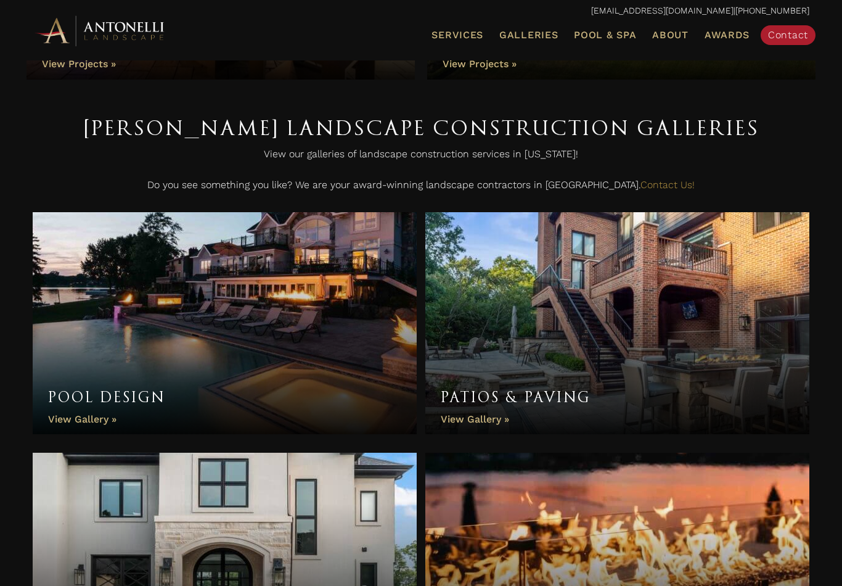
click at [109, 408] on link "Pool Design" at bounding box center [225, 323] width 384 height 222
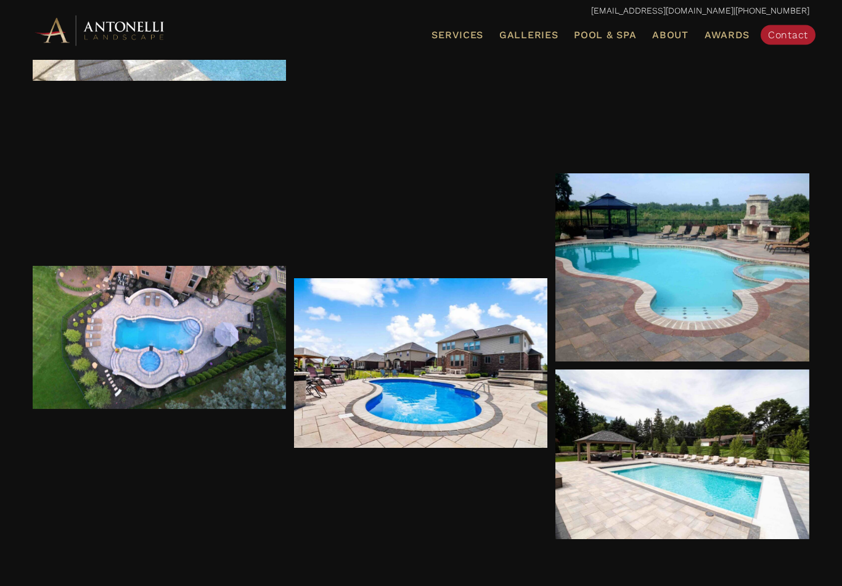
scroll to position [1181, 0]
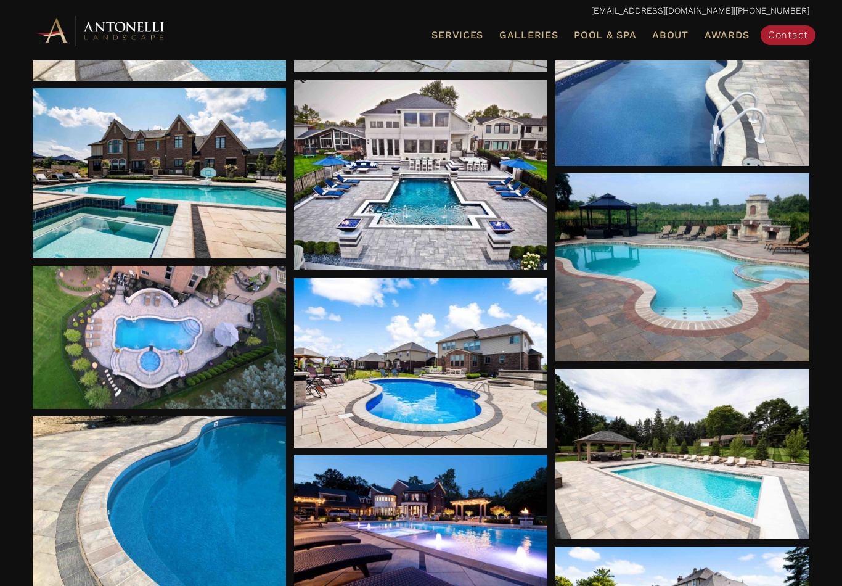
click at [489, 236] on div at bounding box center [421, 175] width 254 height 190
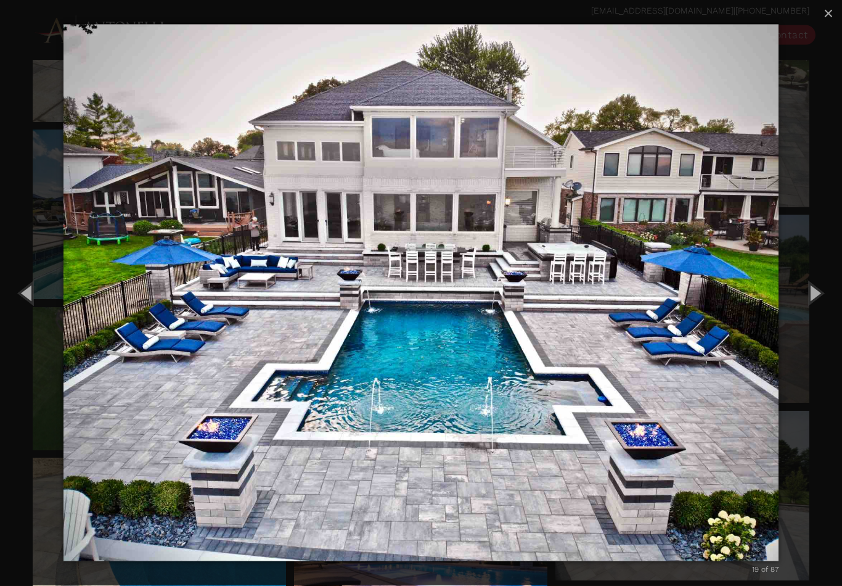
scroll to position [1139, 0]
click at [835, 17] on button "×" at bounding box center [828, 13] width 27 height 27
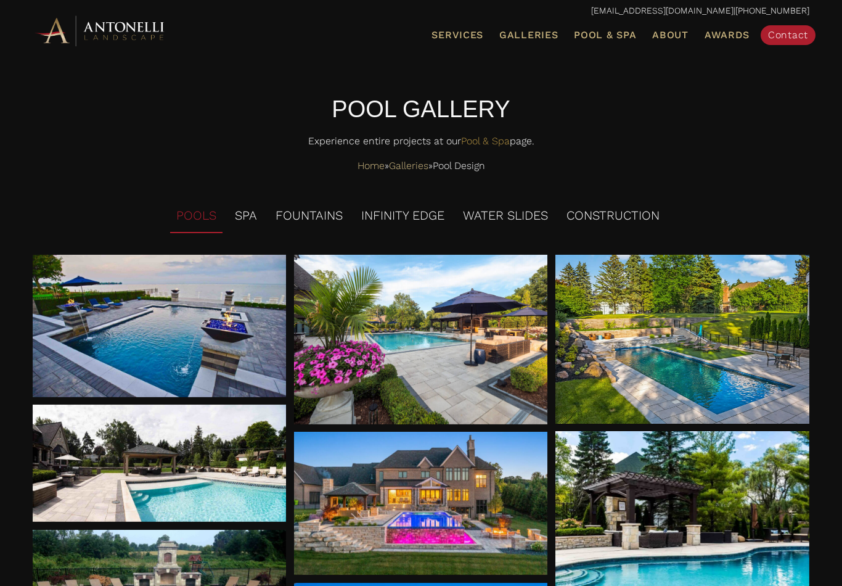
scroll to position [0, 0]
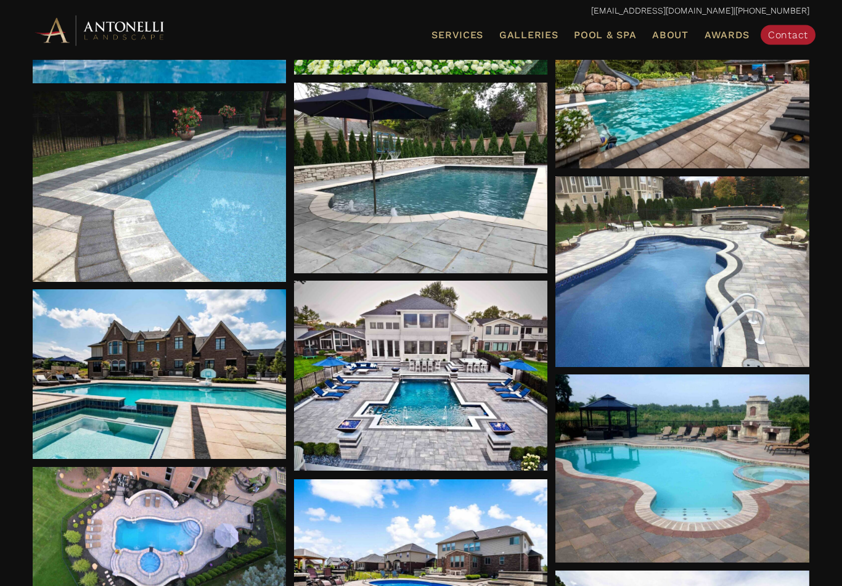
click at [483, 383] on div at bounding box center [421, 376] width 254 height 190
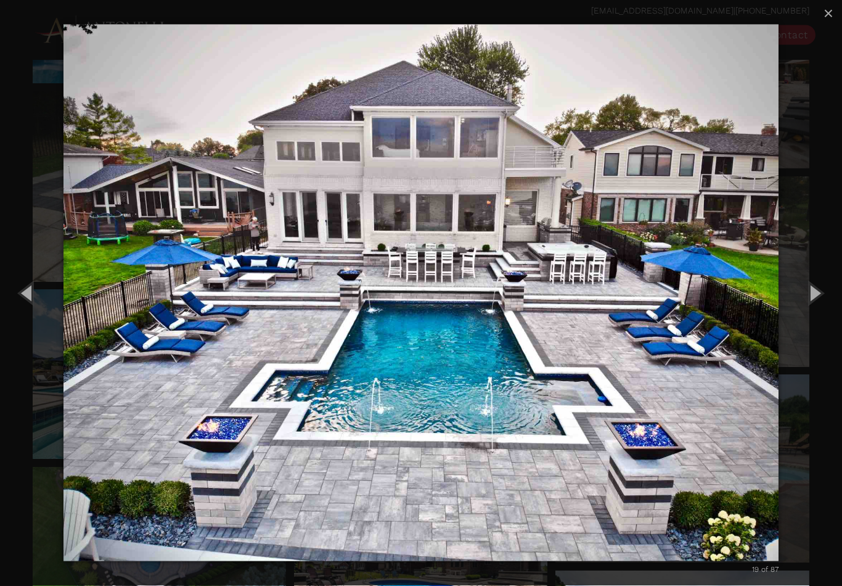
scroll to position [980, 0]
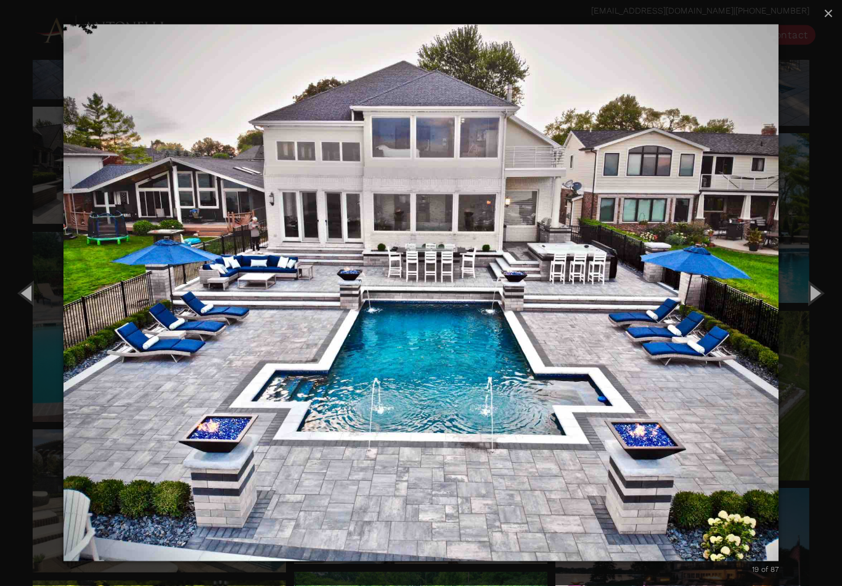
click at [210, 404] on img "carousel" at bounding box center [421, 293] width 716 height 586
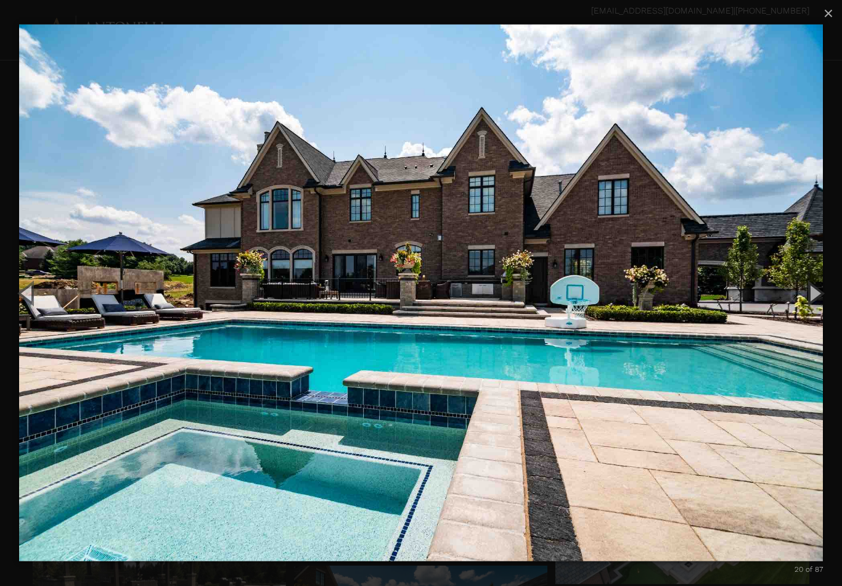
click at [835, 17] on button "×" at bounding box center [828, 13] width 27 height 27
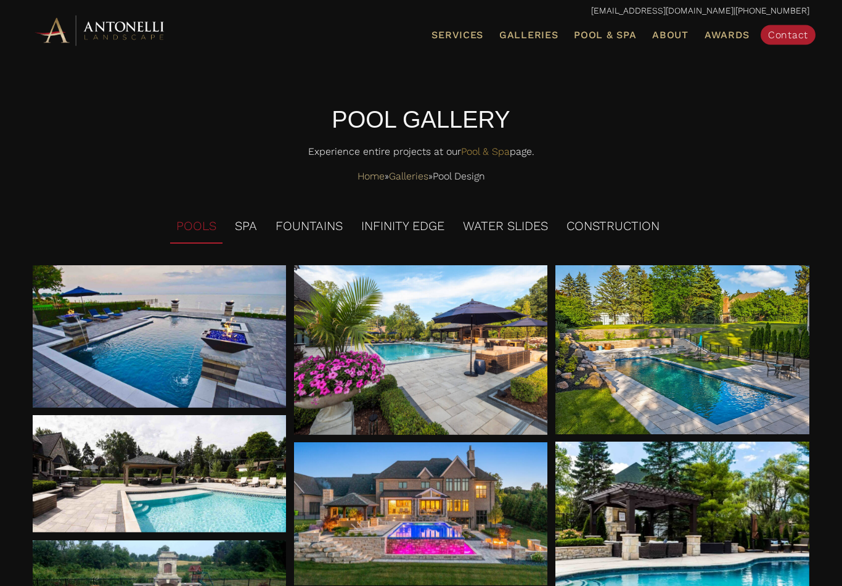
scroll to position [0, 0]
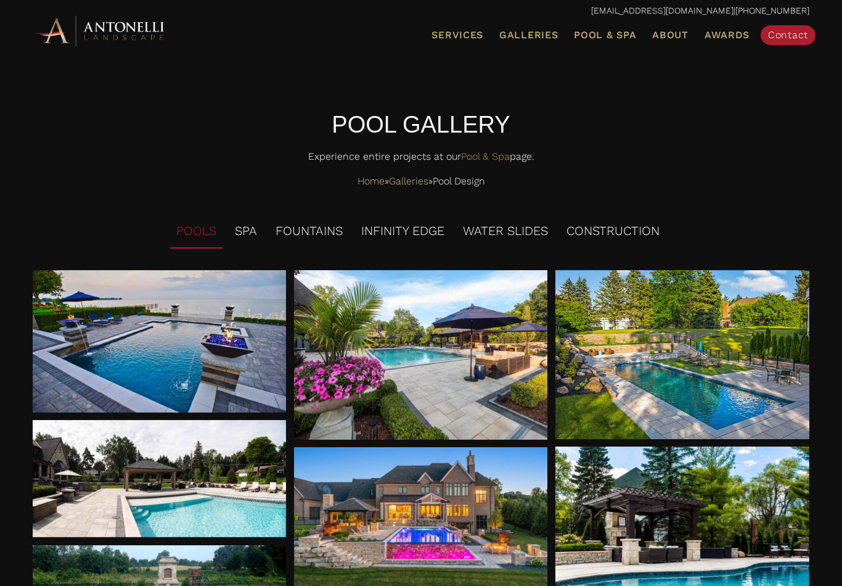
click at [542, 414] on div "Caption here" at bounding box center [421, 355] width 254 height 170
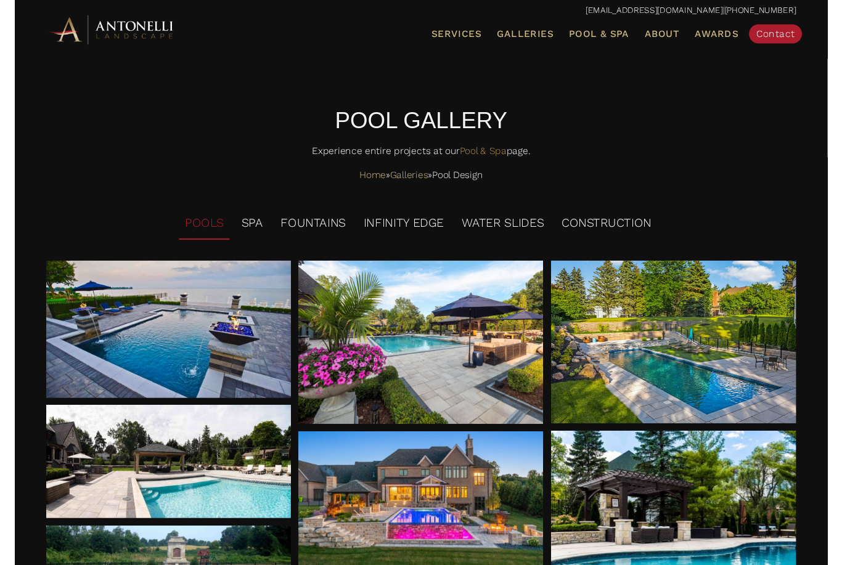
scroll to position [11, 0]
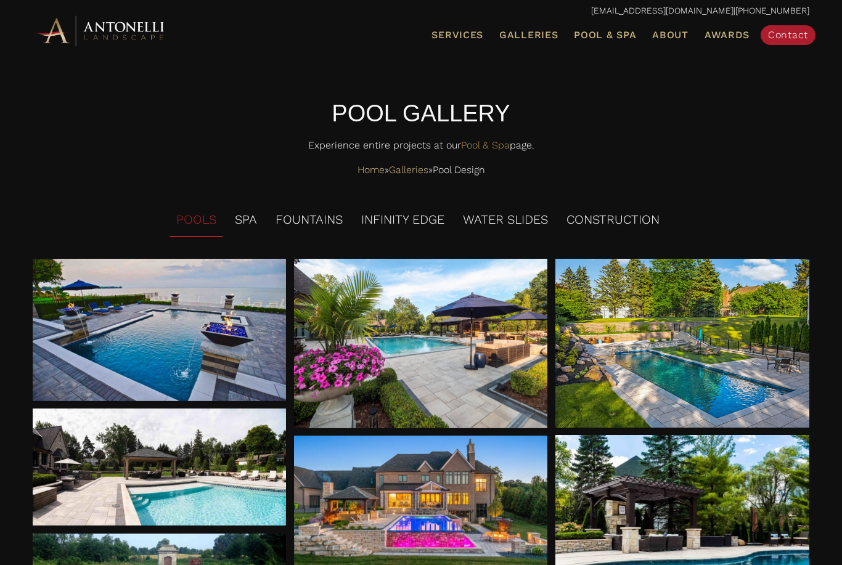
click at [552, 27] on link "Galleries" at bounding box center [528, 35] width 68 height 16
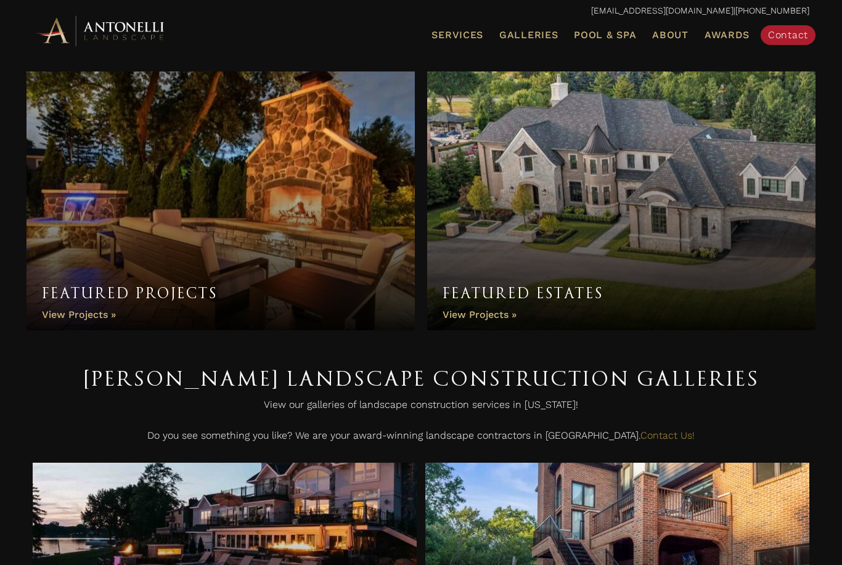
click at [735, 27] on link "Awards" at bounding box center [727, 35] width 55 height 16
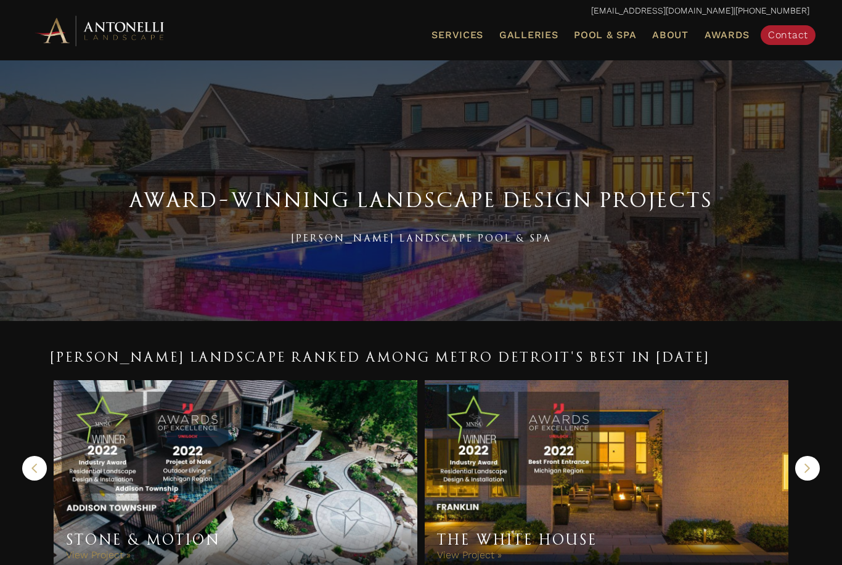
click at [319, 433] on link "Stone & Motion" at bounding box center [236, 475] width 364 height 190
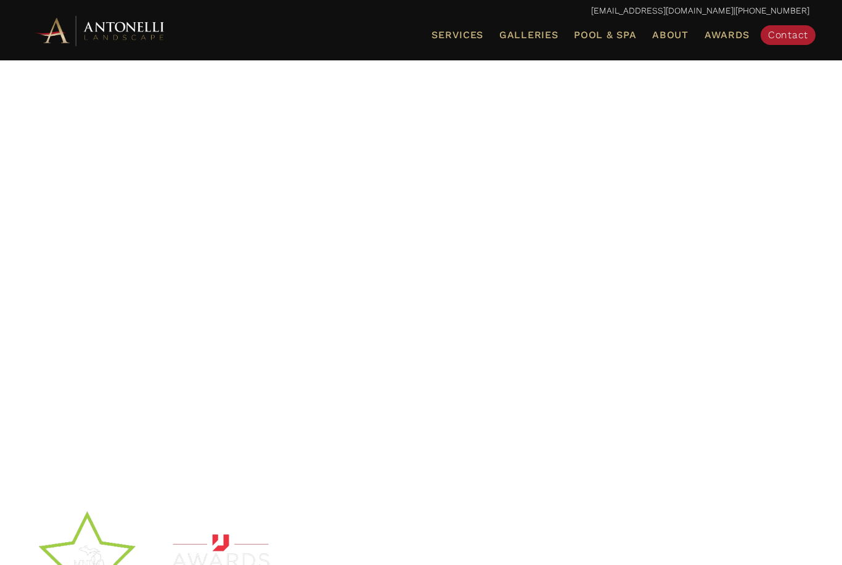
click at [588, 36] on span "Pool & Spa" at bounding box center [605, 35] width 62 height 12
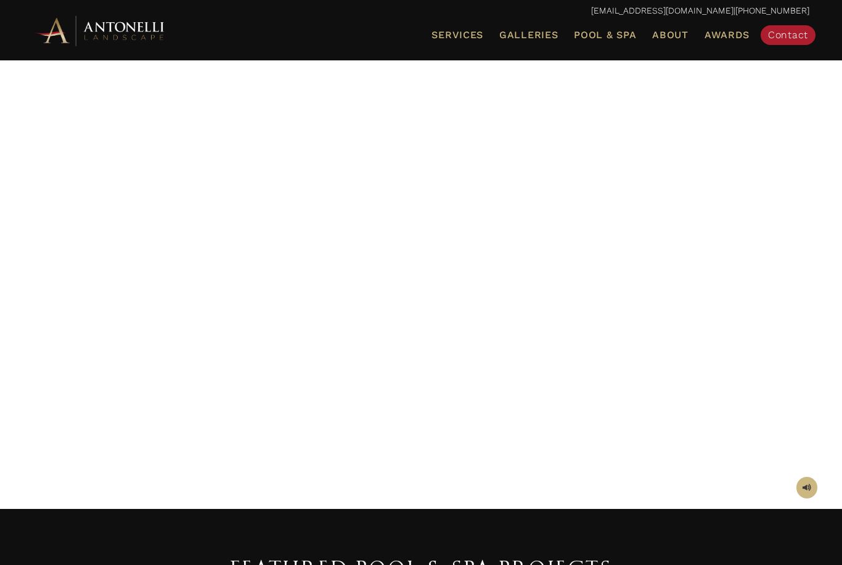
click at [613, 40] on link "Pool & Spa" at bounding box center [605, 35] width 72 height 16
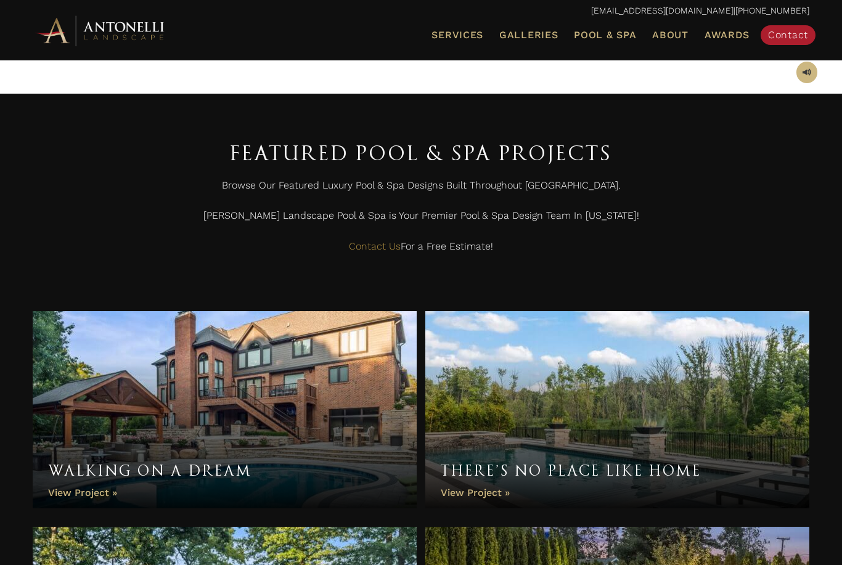
scroll to position [415, 0]
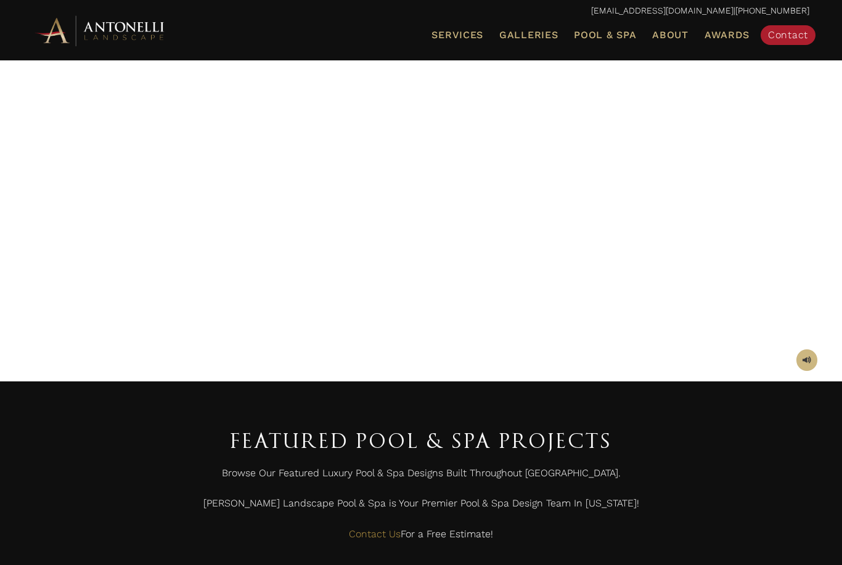
click at [117, 520] on div "Browse Our Featured Luxury Pool & Spa Designs Built Throughout Metro Detroit. A…" at bounding box center [421, 507] width 777 height 86
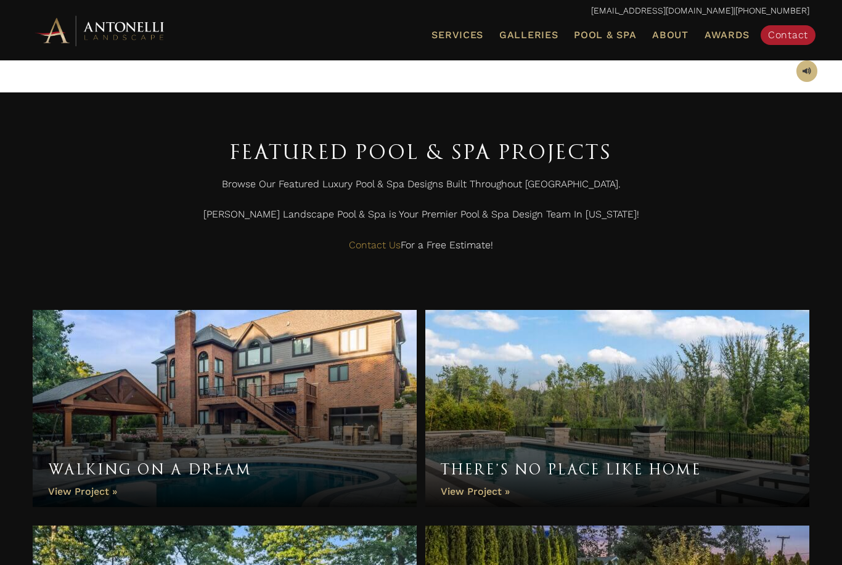
scroll to position [0, 0]
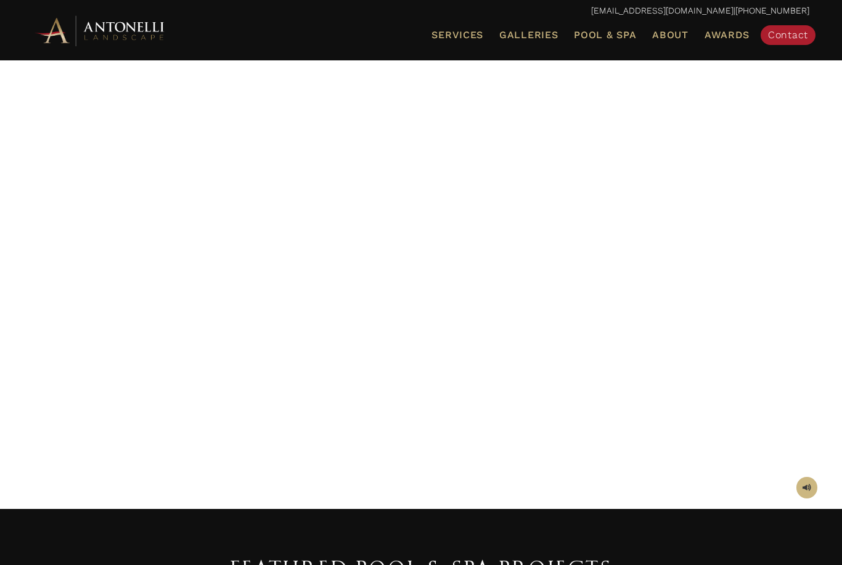
click at [623, 41] on link "Pool & Spa" at bounding box center [605, 35] width 72 height 16
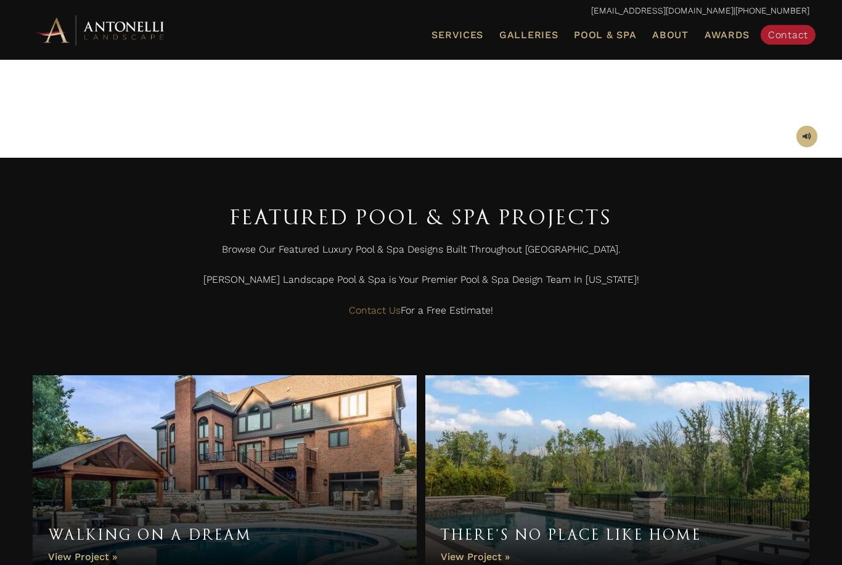
scroll to position [340, 0]
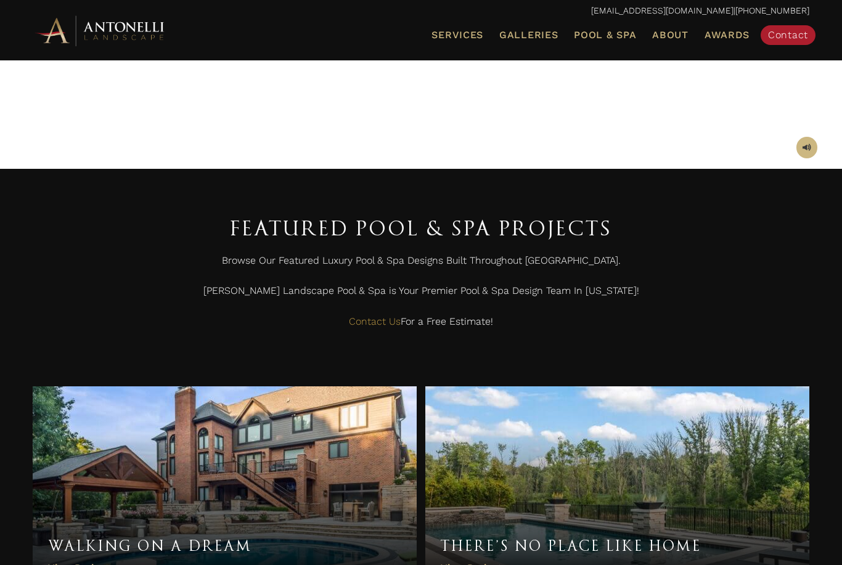
click at [741, 35] on span "Awards" at bounding box center [727, 35] width 45 height 12
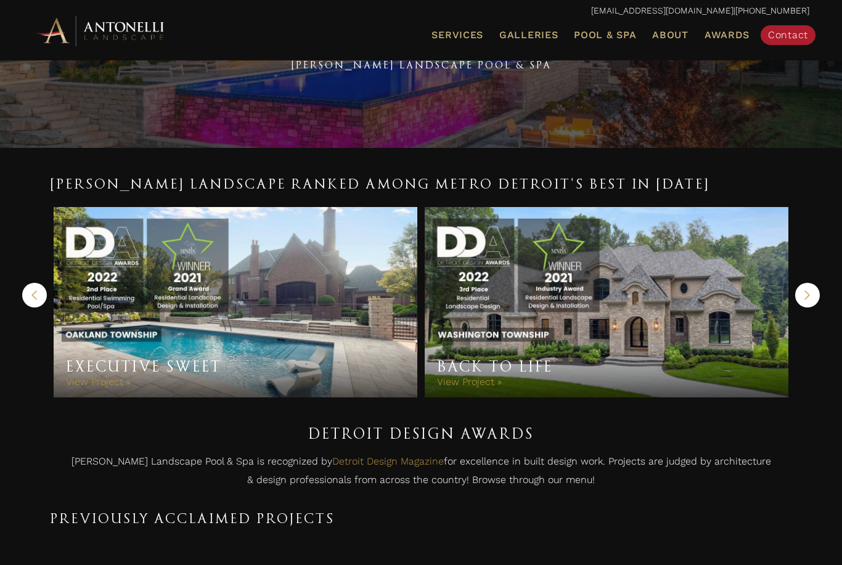
scroll to position [139, 0]
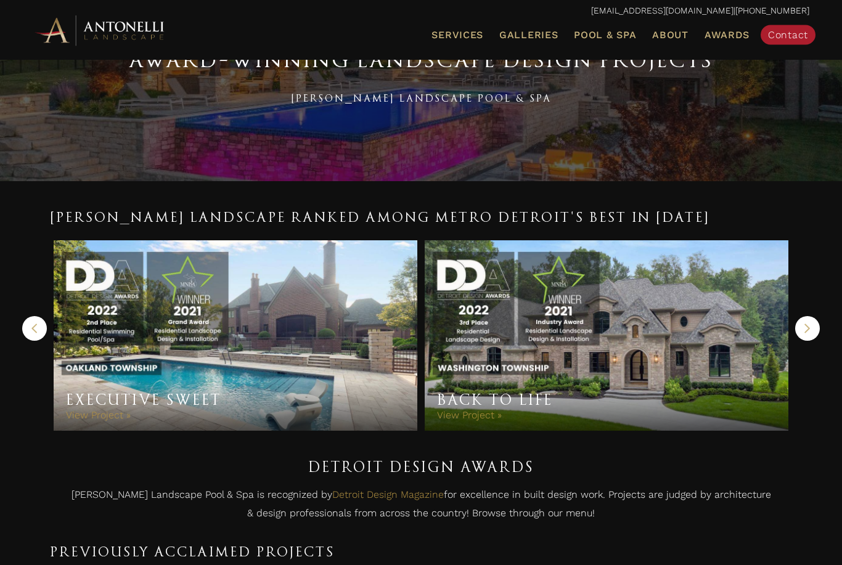
click at [554, 35] on span "Galleries" at bounding box center [528, 35] width 59 height 12
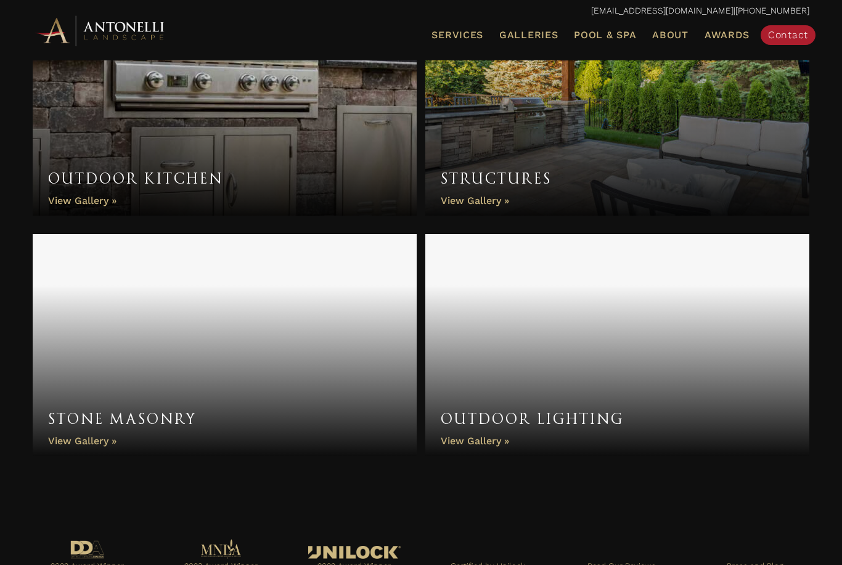
scroll to position [949, 0]
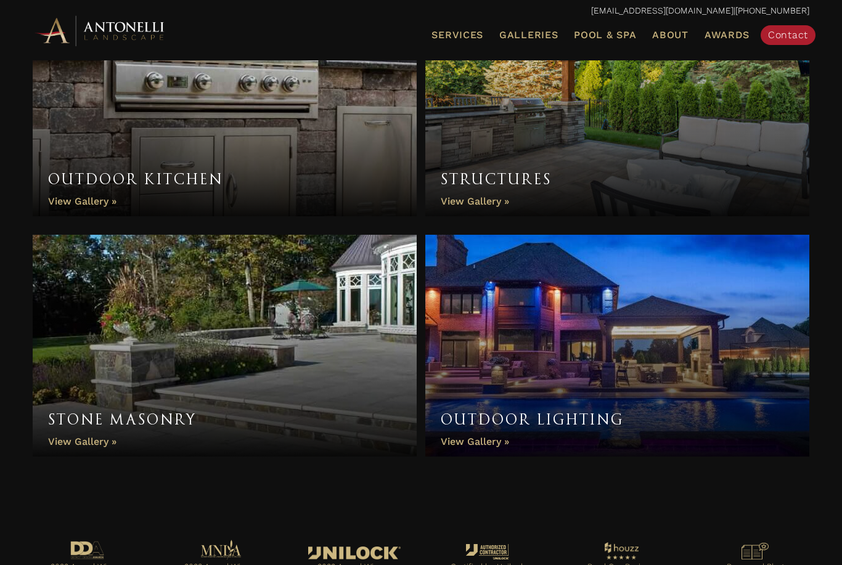
click at [452, 432] on link "Outdoor Lighting" at bounding box center [617, 346] width 384 height 222
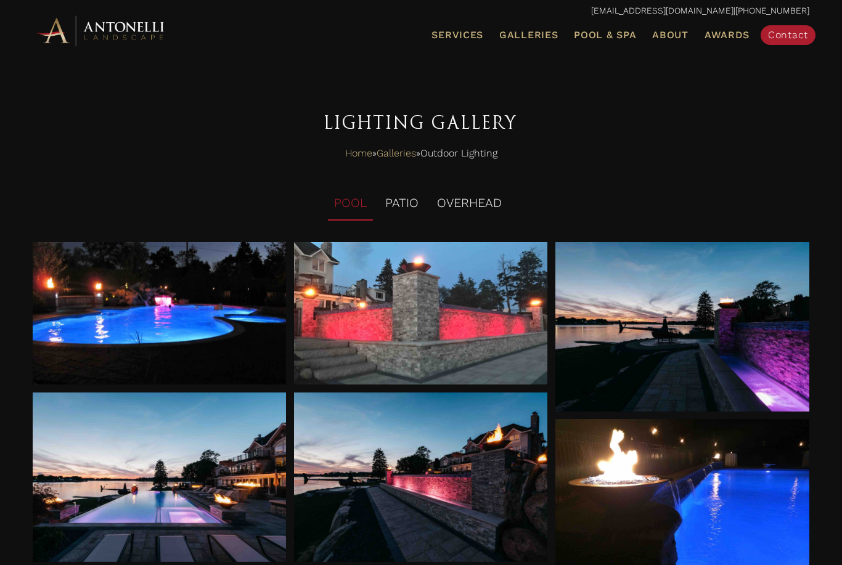
click at [391, 209] on li "PATIO" at bounding box center [402, 204] width 46 height 34
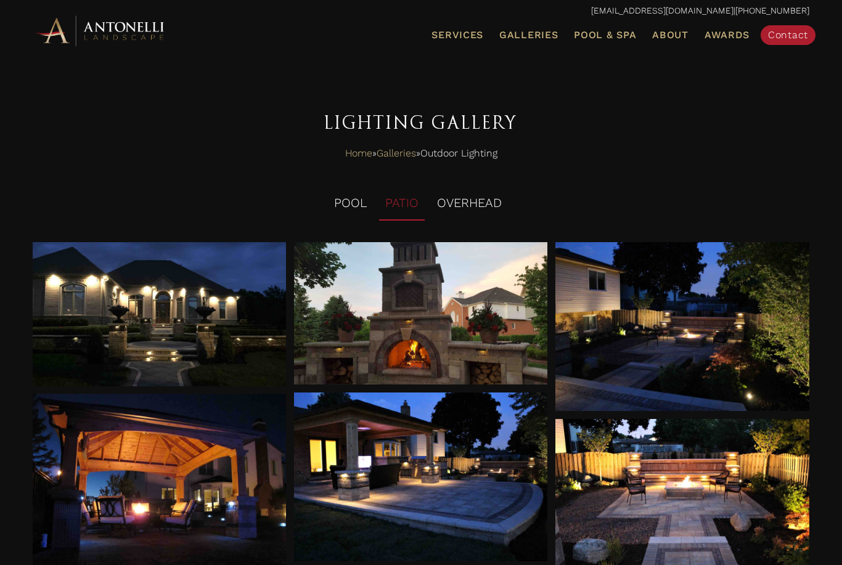
click at [464, 210] on li "OVERHEAD" at bounding box center [469, 204] width 77 height 34
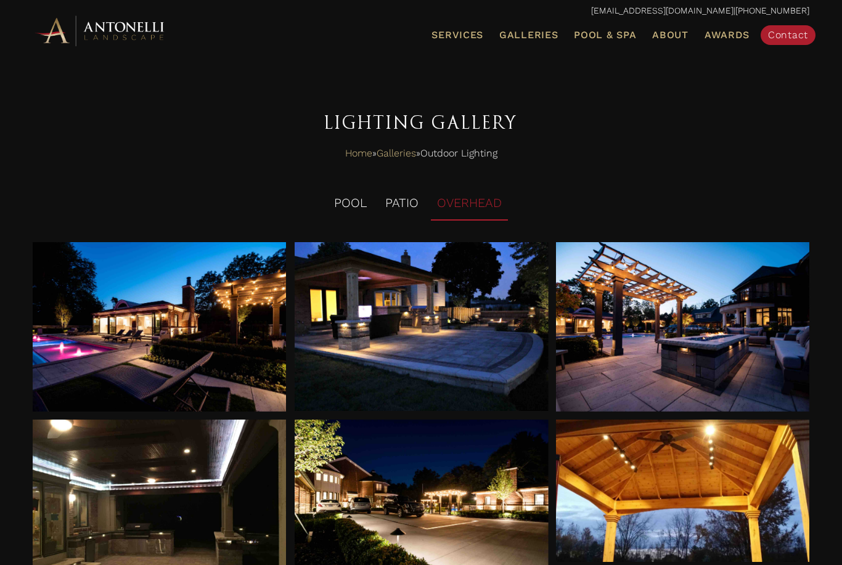
click at [348, 209] on li "POOL" at bounding box center [350, 204] width 45 height 34
